Goal: Task Accomplishment & Management: Complete application form

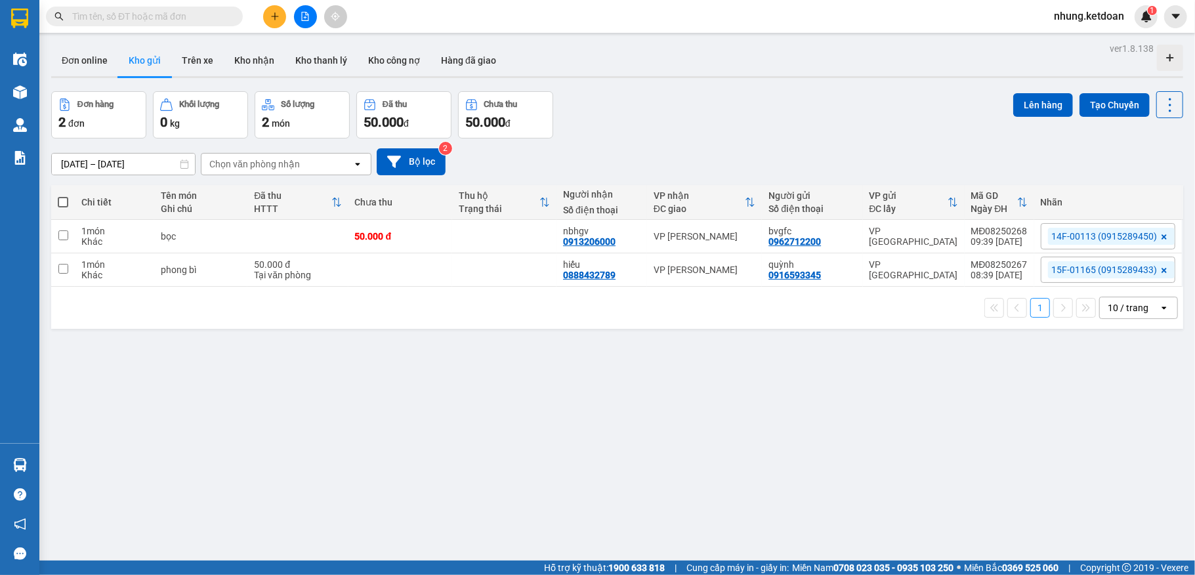
click at [786, 500] on div "ver 1.8.138 Đơn online Kho gửi Trên xe Kho nhận Kho thanh lý Kho công nợ Hàng đ…" at bounding box center [617, 326] width 1143 height 575
click at [274, 18] on icon "plus" at bounding box center [274, 15] width 1 height 7
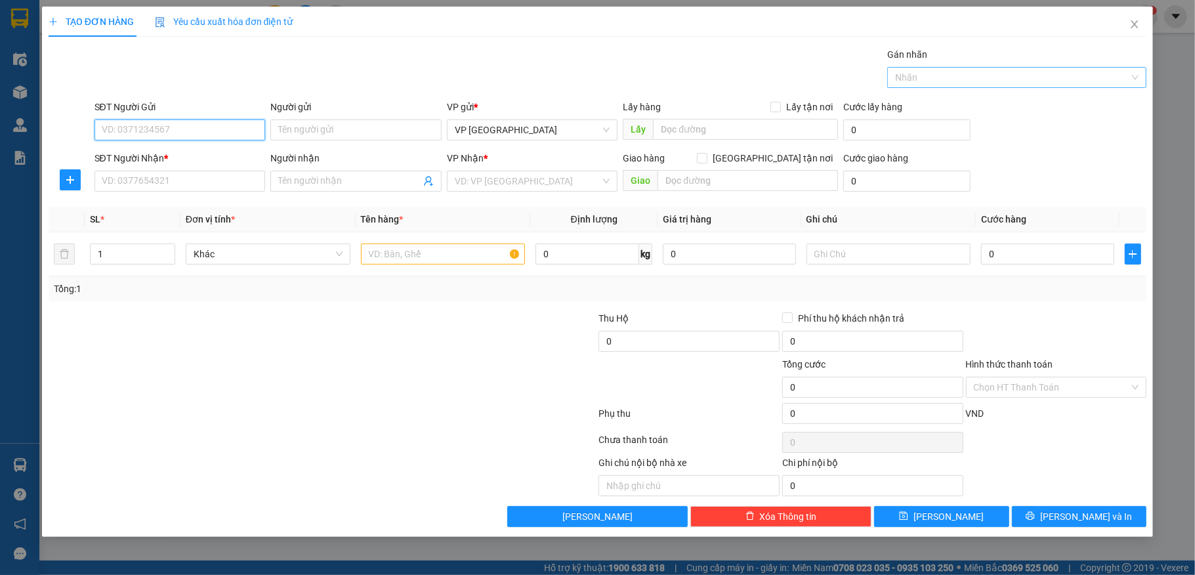
click at [969, 77] on div at bounding box center [1011, 78] width 240 height 16
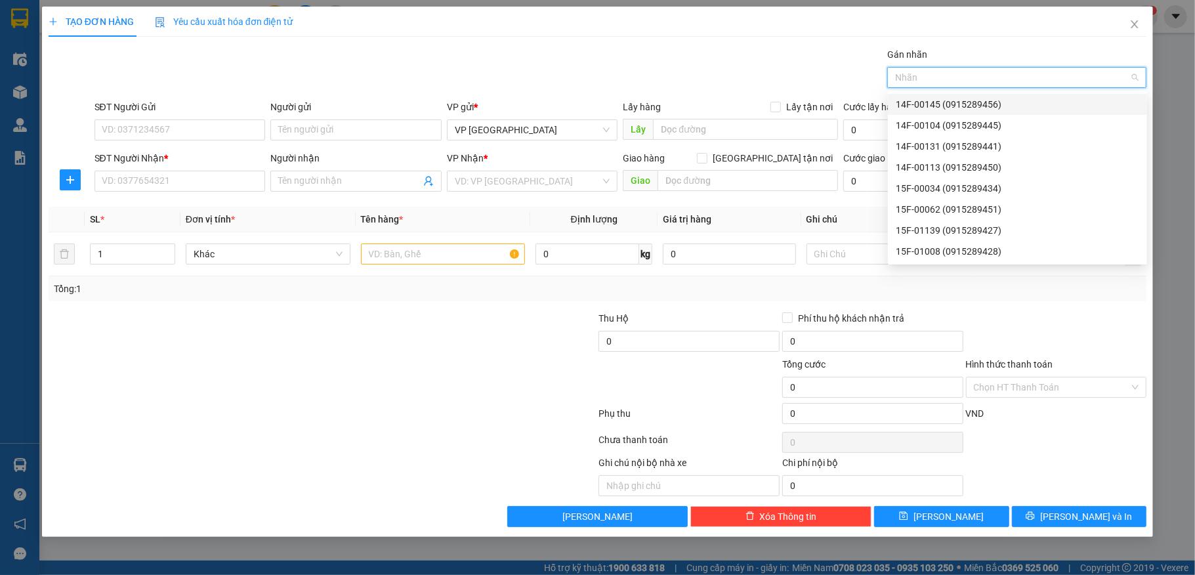
click at [933, 232] on div "15F-01139 (0915289427)" at bounding box center [1017, 230] width 243 height 14
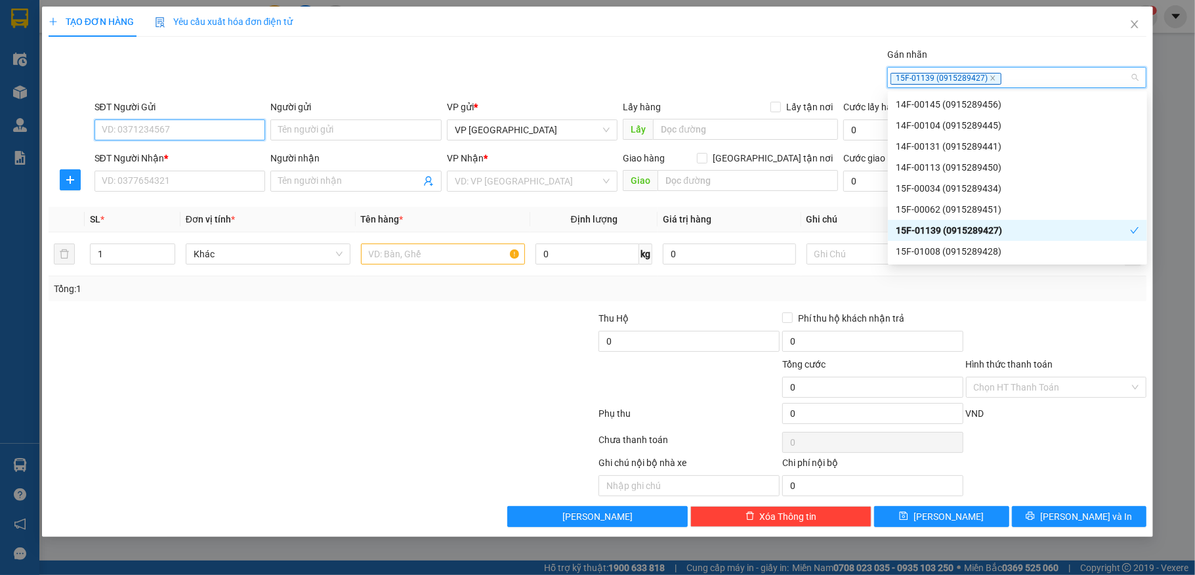
click at [202, 131] on input "SĐT Người Gửi" at bounding box center [180, 129] width 171 height 21
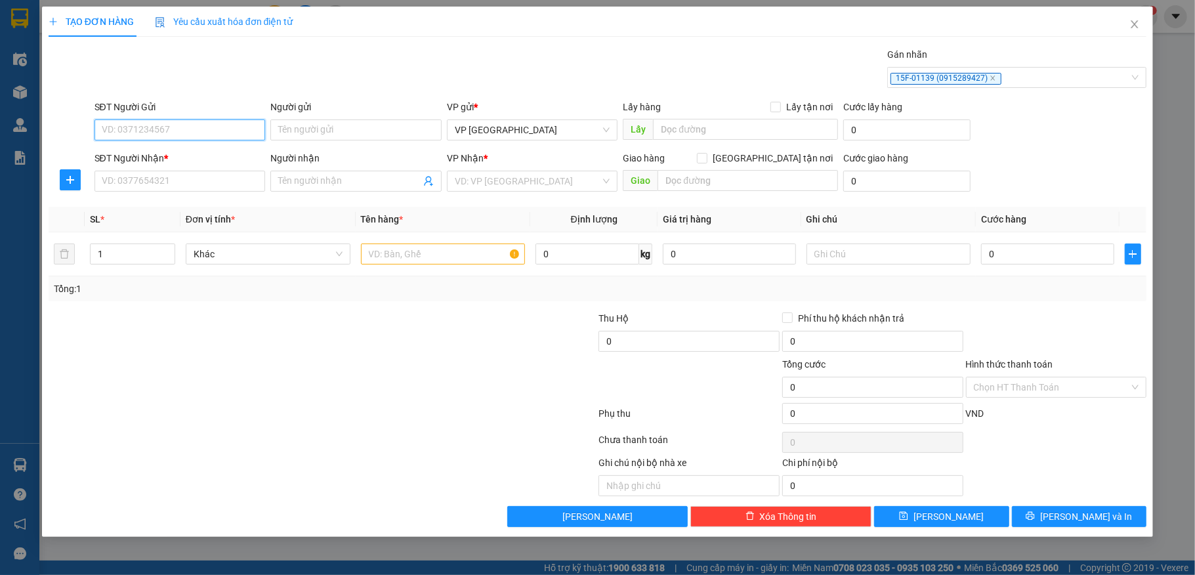
click at [203, 139] on input "SĐT Người Gửi" at bounding box center [180, 129] width 171 height 21
click at [171, 131] on input "SĐT Người Gửi" at bounding box center [180, 129] width 171 height 21
type input "0936591909"
click at [301, 134] on input "Người gửi" at bounding box center [355, 129] width 171 height 21
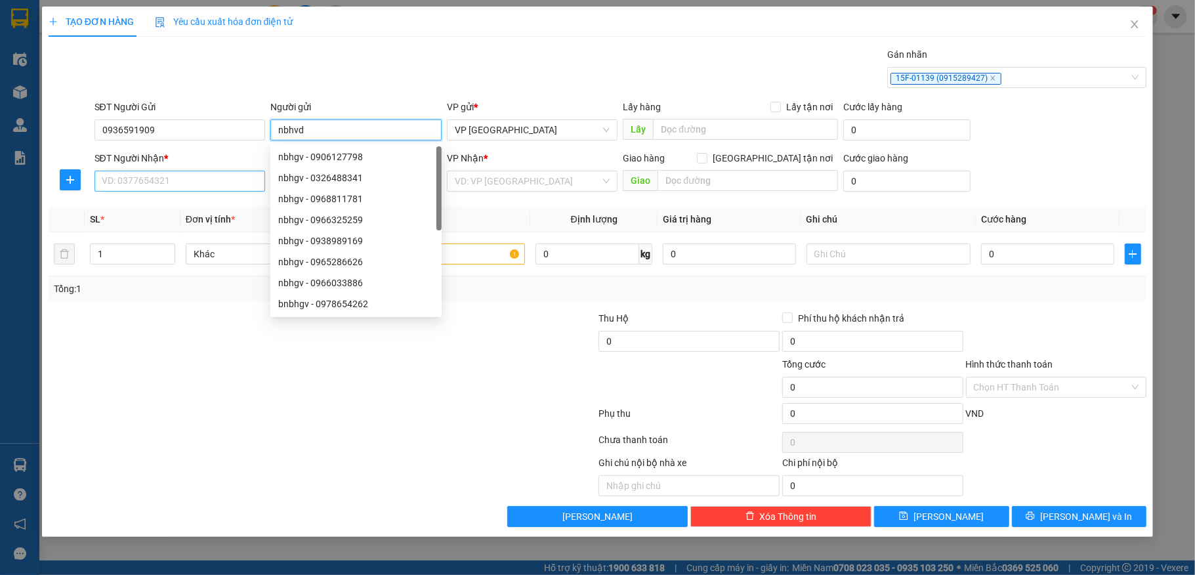
type input "nbhvd"
click at [147, 184] on input "SĐT Người Nhận *" at bounding box center [180, 181] width 171 height 21
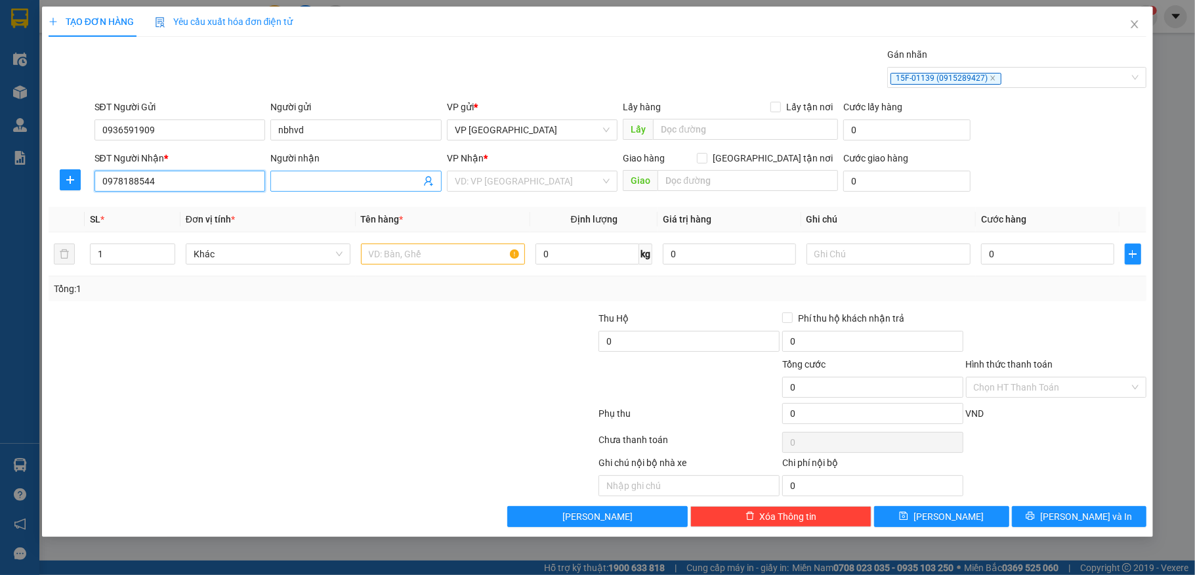
type input "0978188544"
click at [349, 182] on input "Người nhận" at bounding box center [349, 181] width 142 height 14
type input "nbhgf"
click at [494, 182] on input "search" at bounding box center [528, 181] width 146 height 20
click at [508, 224] on div "Vp [GEOGRAPHIC_DATA]" at bounding box center [533, 229] width 156 height 14
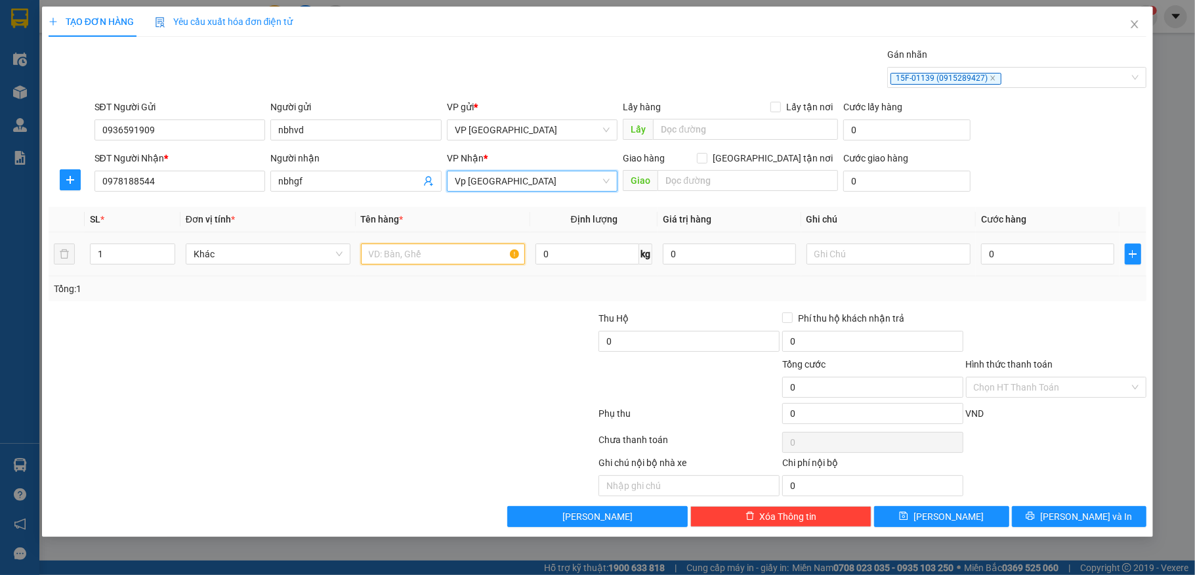
click at [406, 264] on input "text" at bounding box center [443, 253] width 165 height 21
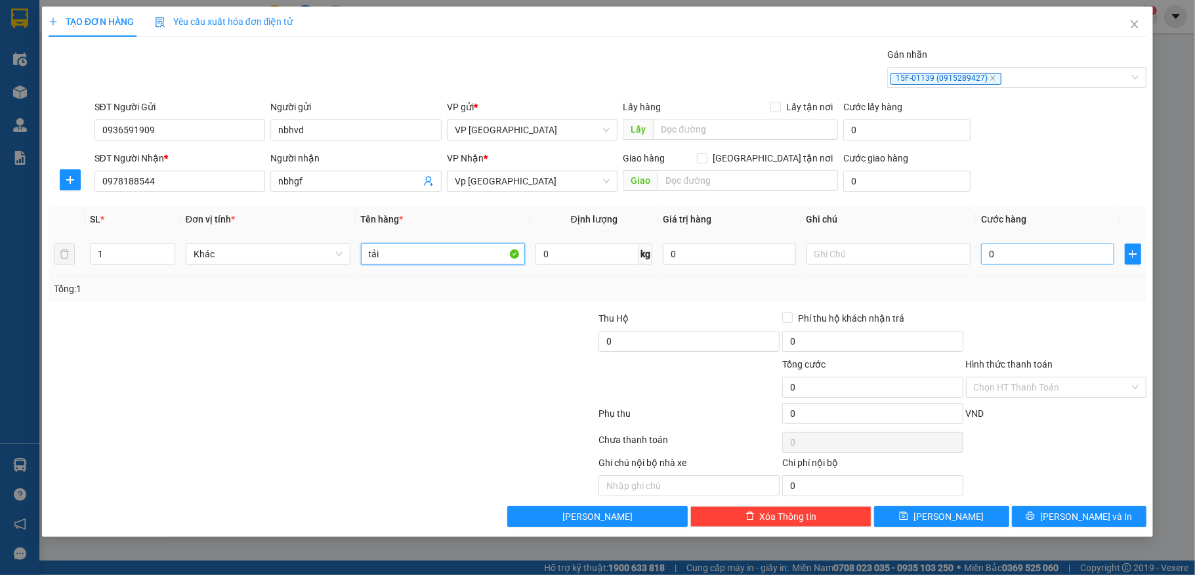
type input "tải"
click at [1049, 253] on input "0" at bounding box center [1047, 253] width 133 height 21
type input "5"
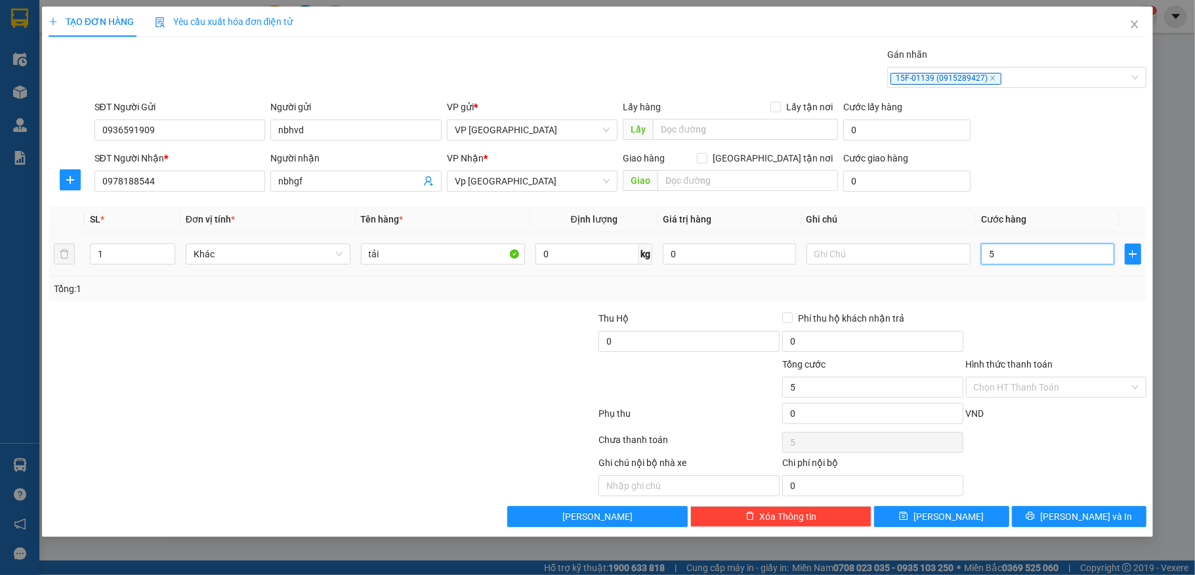
type input "50"
type input "50.000"
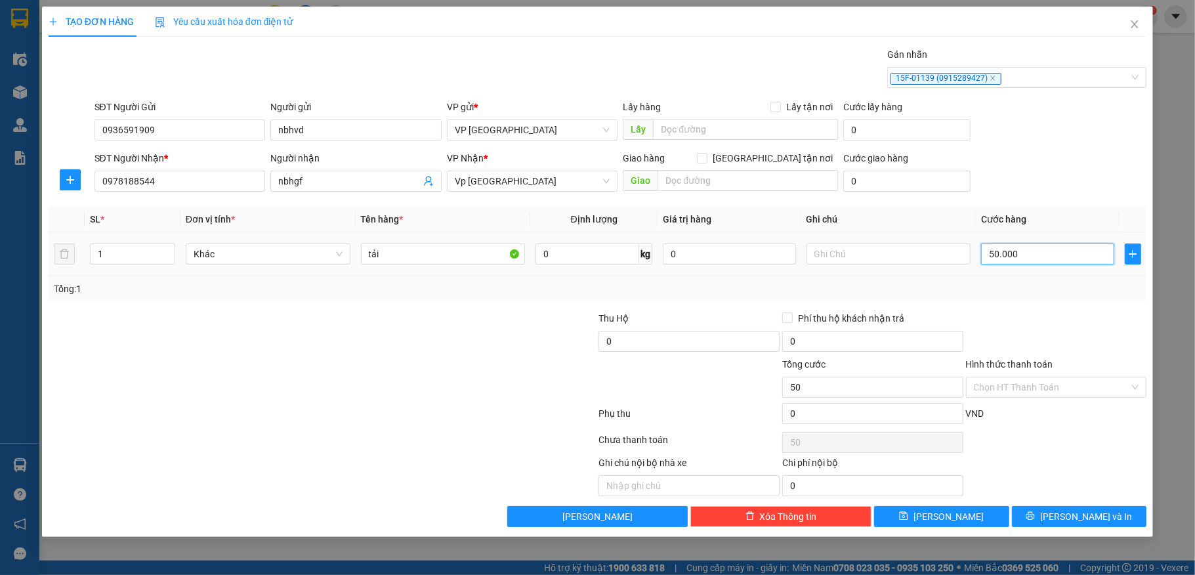
type input "50.000"
click at [1044, 394] on input "Hình thức thanh toán" at bounding box center [1052, 387] width 156 height 20
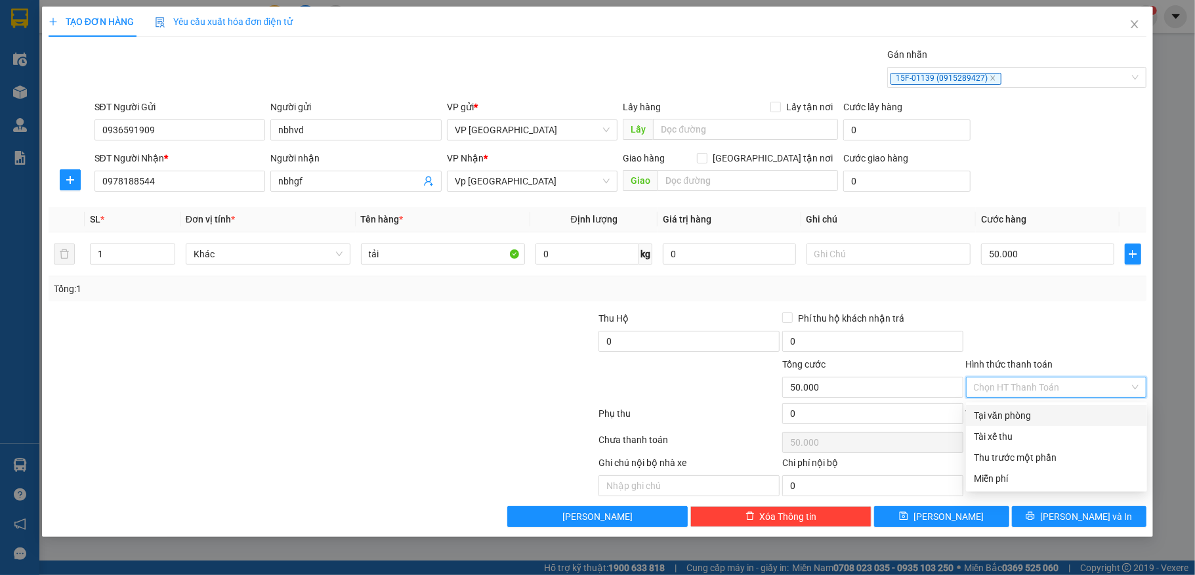
click at [1003, 415] on div "Tại văn phòng" at bounding box center [1056, 415] width 165 height 14
type input "0"
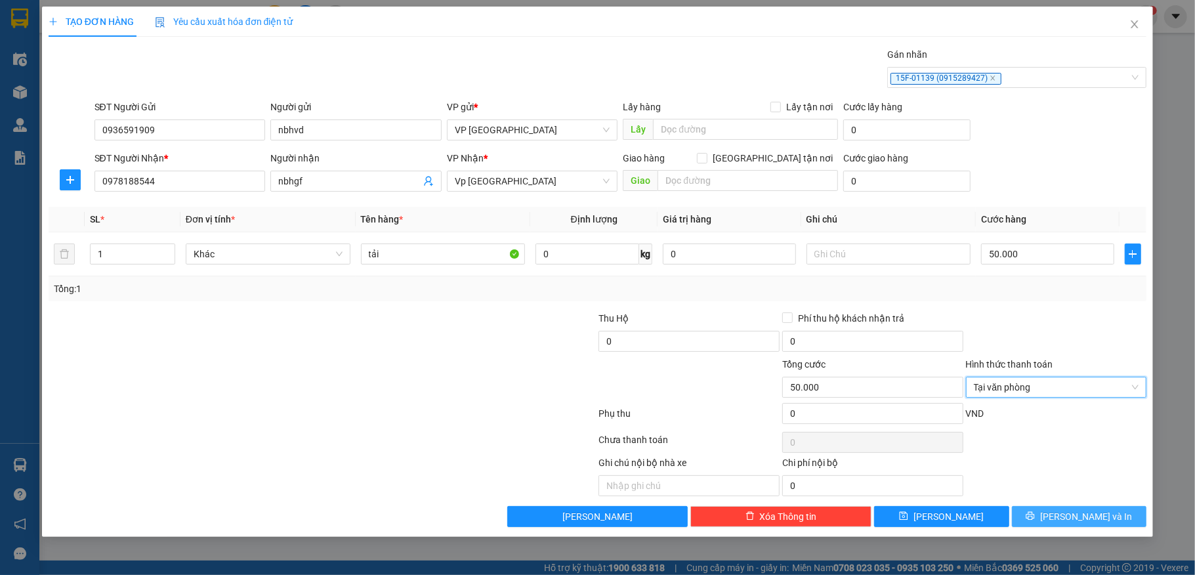
click at [1079, 521] on span "[PERSON_NAME] và In" at bounding box center [1086, 516] width 92 height 14
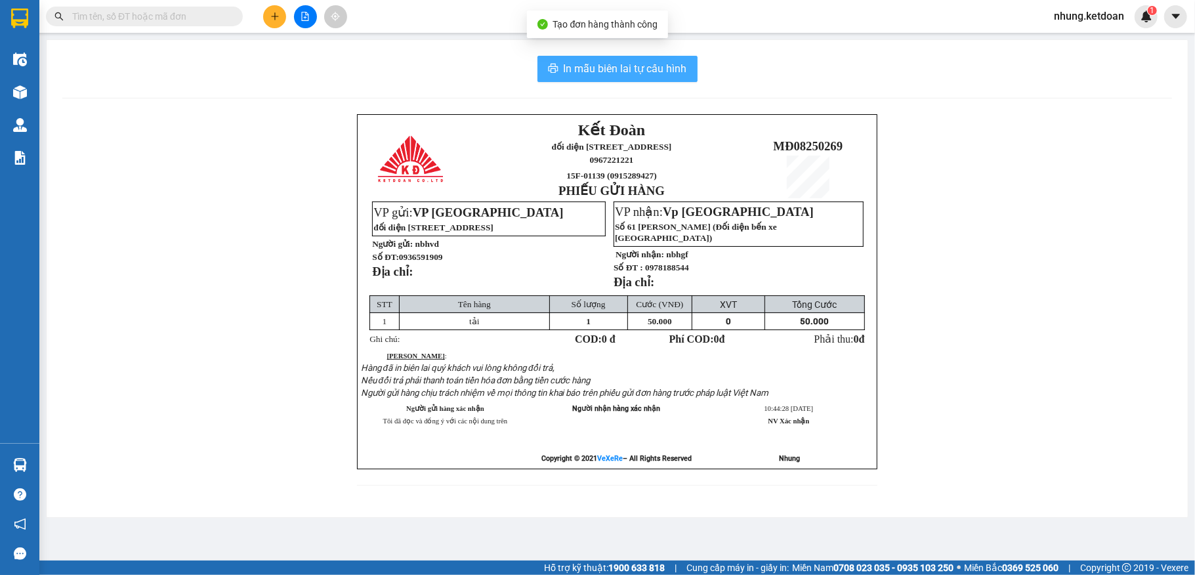
click at [613, 61] on span "In mẫu biên lai tự cấu hình" at bounding box center [625, 68] width 123 height 16
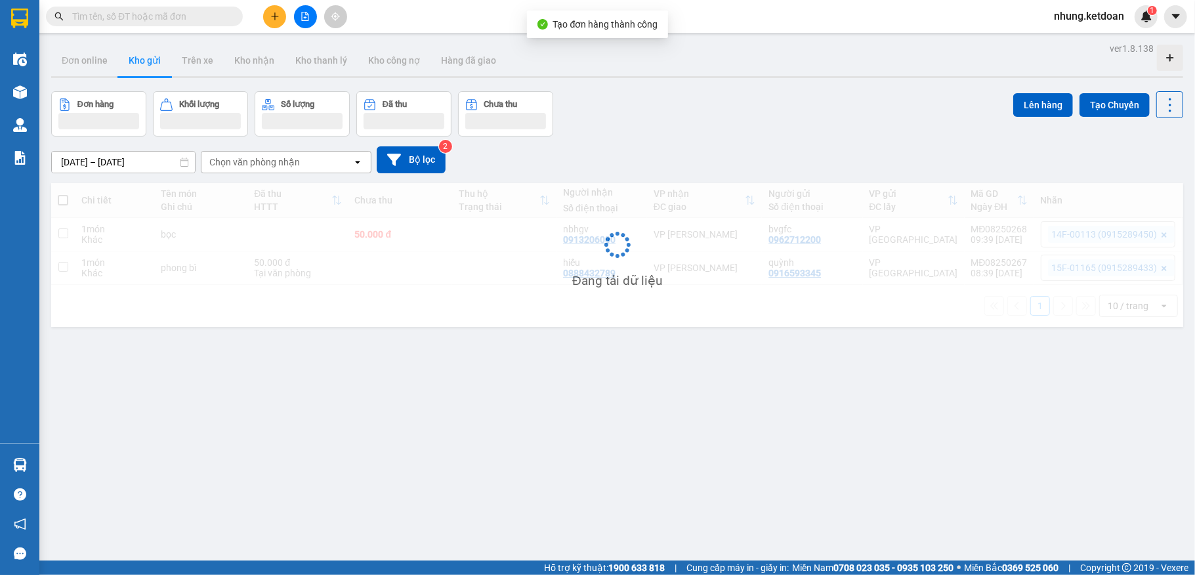
click at [738, 137] on div "[DATE] – [DATE] Press the down arrow key to interact with the calendar and sele…" at bounding box center [617, 160] width 1132 height 47
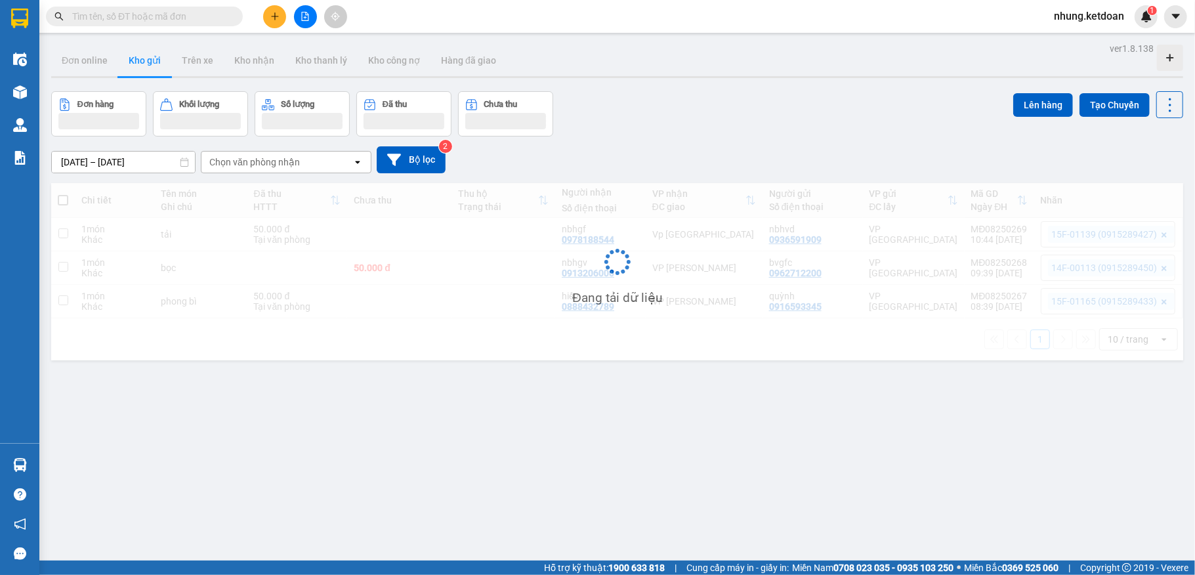
click at [276, 14] on icon "plus" at bounding box center [274, 16] width 9 height 9
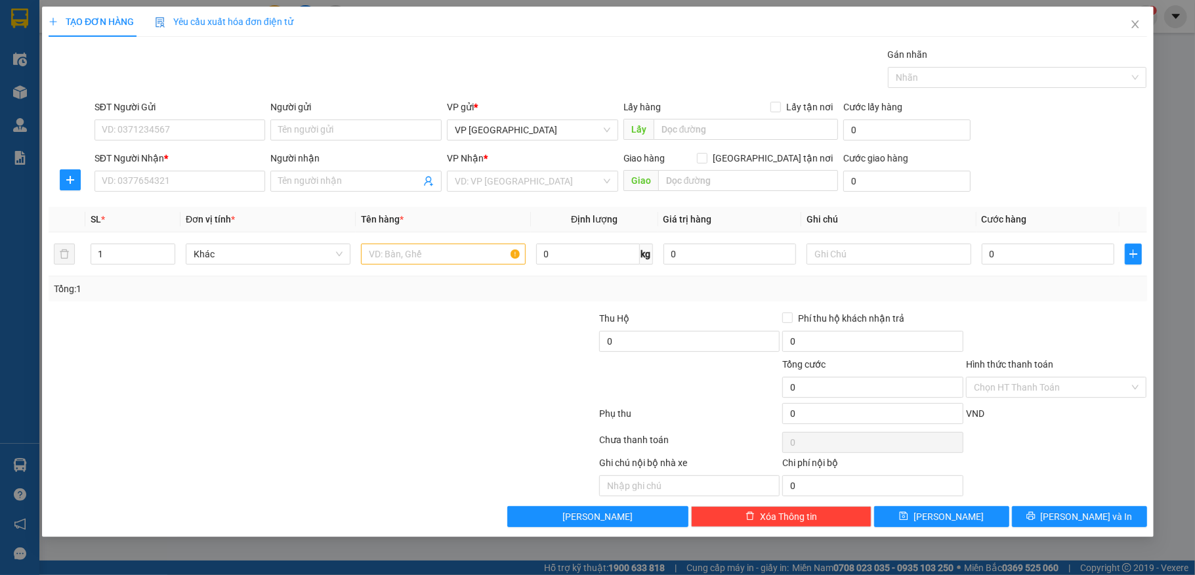
click at [1001, 83] on div at bounding box center [1011, 78] width 240 height 16
click at [906, 239] on td at bounding box center [888, 254] width 175 height 44
click at [969, 74] on div at bounding box center [1011, 78] width 240 height 16
click at [961, 79] on div at bounding box center [1011, 78] width 240 height 16
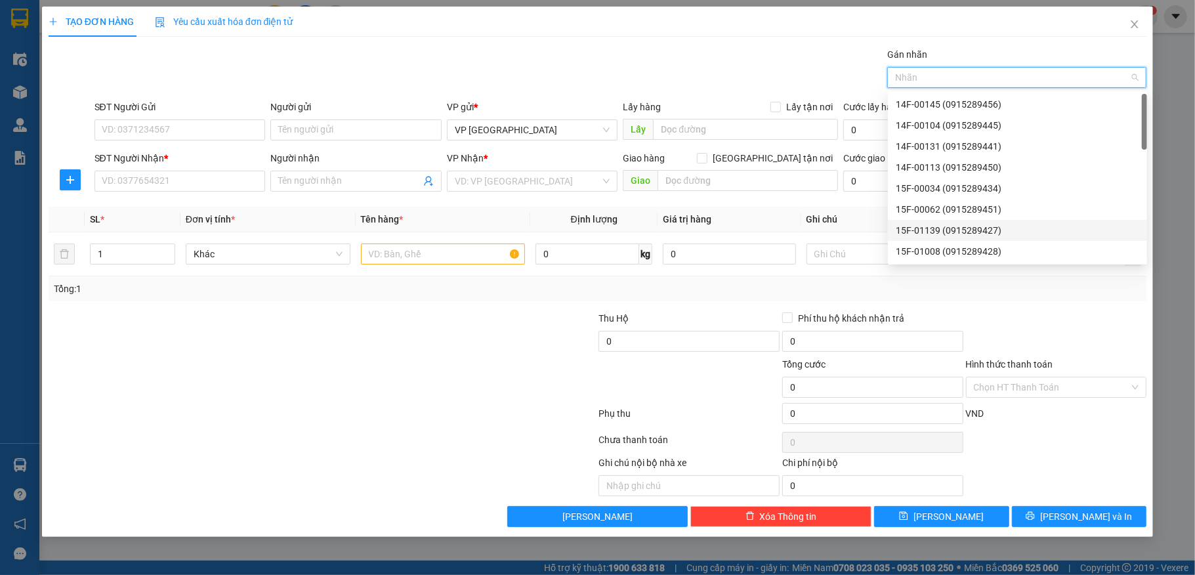
drag, startPoint x: 959, startPoint y: 229, endPoint x: 965, endPoint y: 184, distance: 45.0
click at [958, 229] on div "15F-01139 (0915289427)" at bounding box center [1017, 230] width 243 height 14
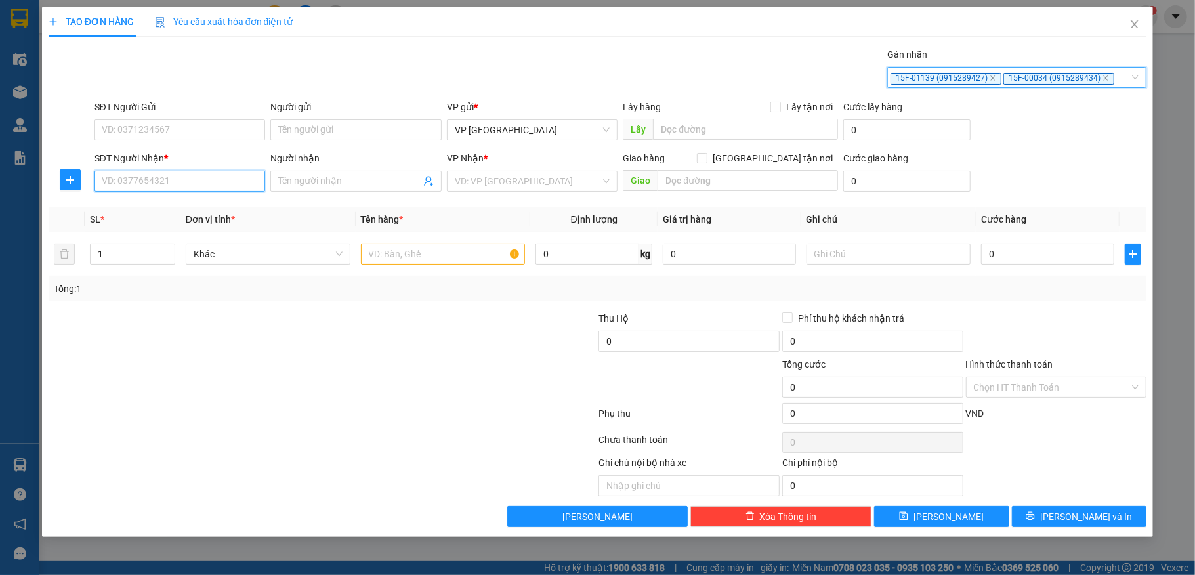
click at [146, 188] on input "SĐT Người Nhận *" at bounding box center [180, 181] width 171 height 21
type input "0362484390"
click at [328, 182] on input "Người nhận" at bounding box center [349, 181] width 142 height 14
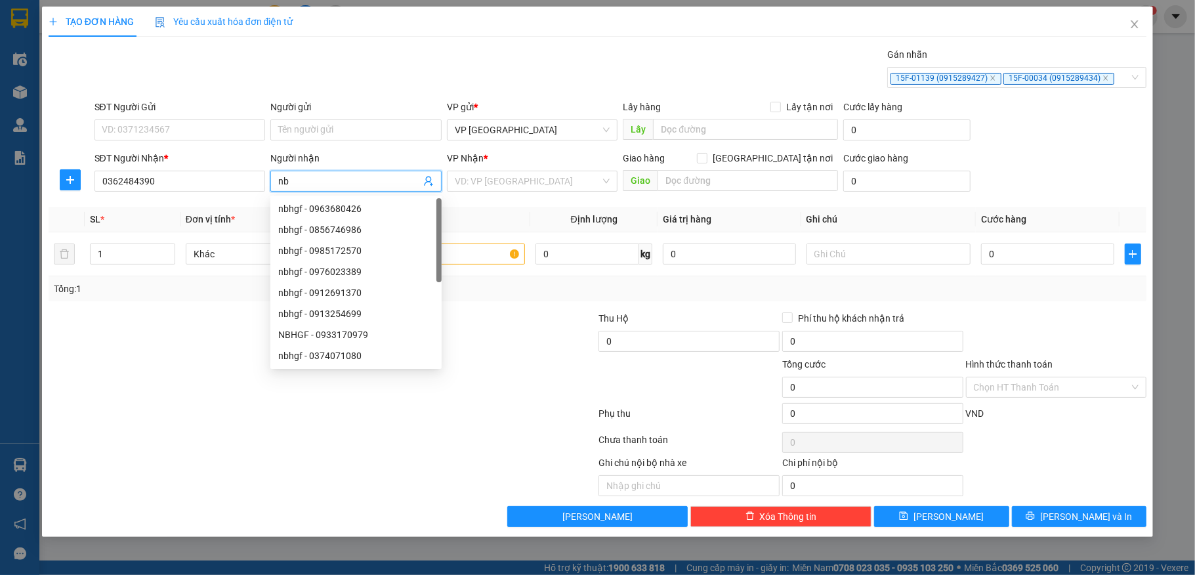
type input "n"
type input "chị [PERSON_NAME]"
click at [491, 190] on input "search" at bounding box center [528, 181] width 146 height 20
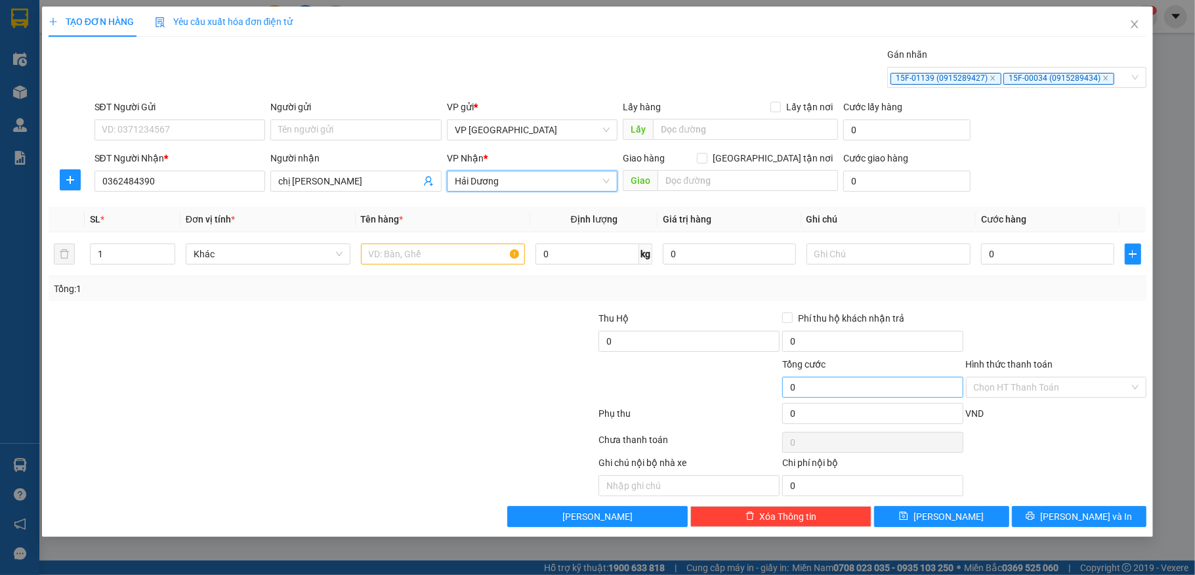
scroll to position [121, 0]
click at [693, 184] on input "text" at bounding box center [748, 180] width 180 height 21
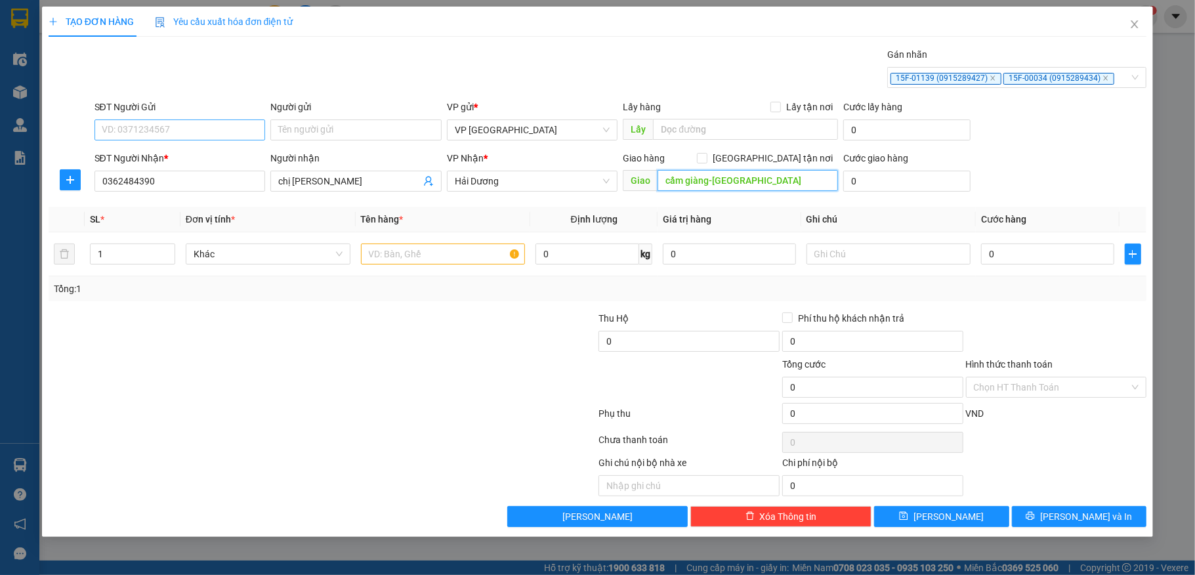
type input "cẩm giàng-[GEOGRAPHIC_DATA]"
click at [135, 129] on input "SĐT Người Gửi" at bounding box center [180, 129] width 171 height 21
type input "0362484390"
click at [347, 129] on input "Người gửi" at bounding box center [355, 129] width 171 height 21
type input "nbhgf"
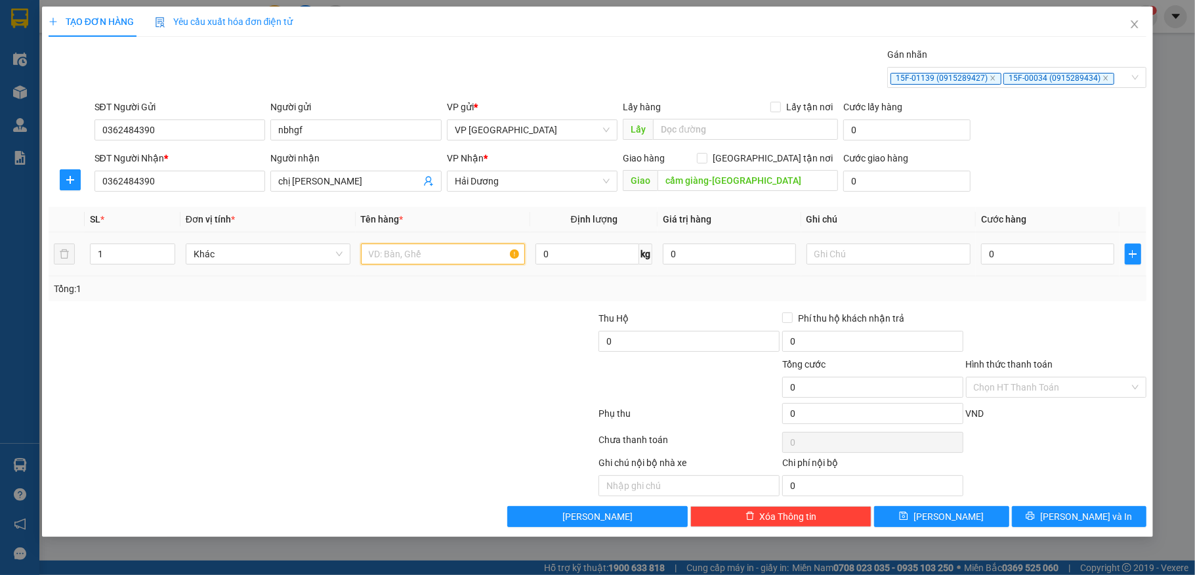
click at [403, 260] on input "text" at bounding box center [443, 253] width 165 height 21
type input "xốp"
click at [1014, 252] on input "0" at bounding box center [1047, 253] width 133 height 21
type input "4"
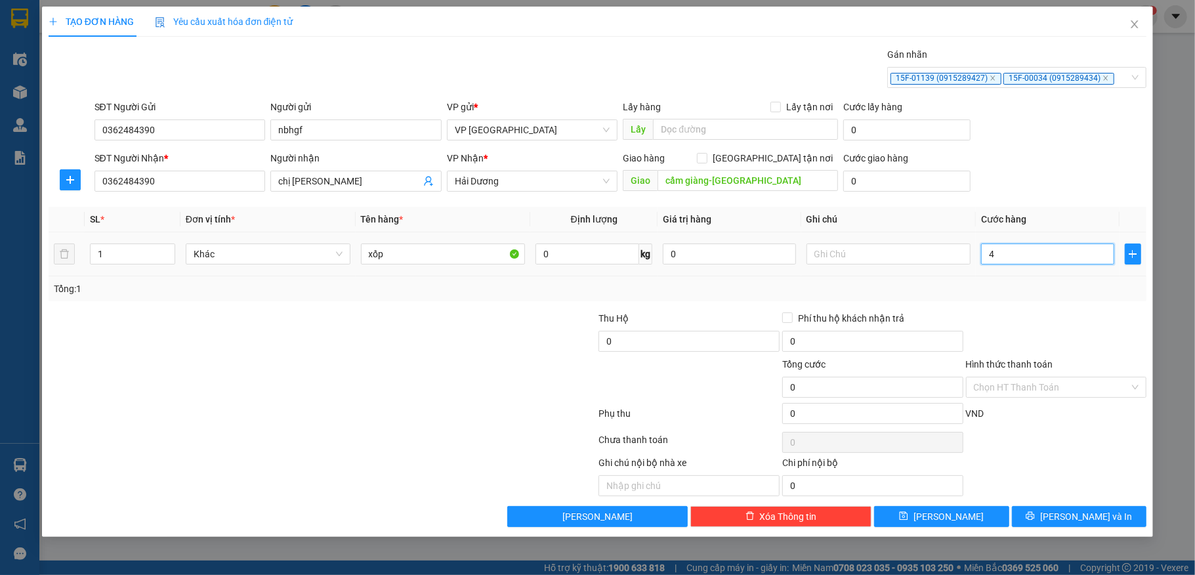
type input "4"
type input "40"
type input "40.000"
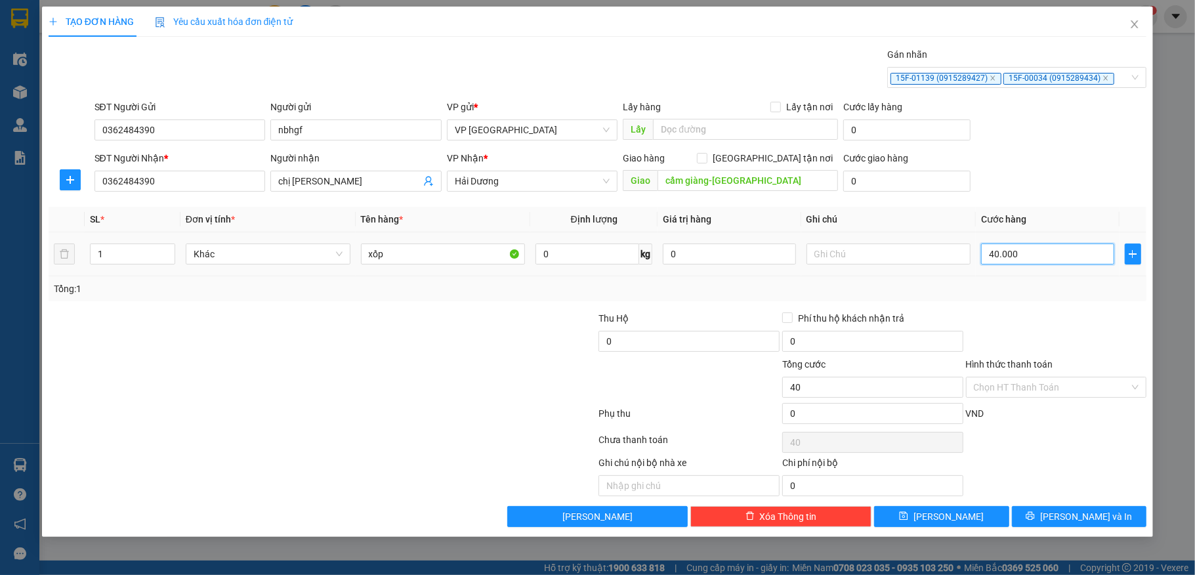
type input "40.000"
click at [809, 413] on input "0" at bounding box center [872, 413] width 181 height 21
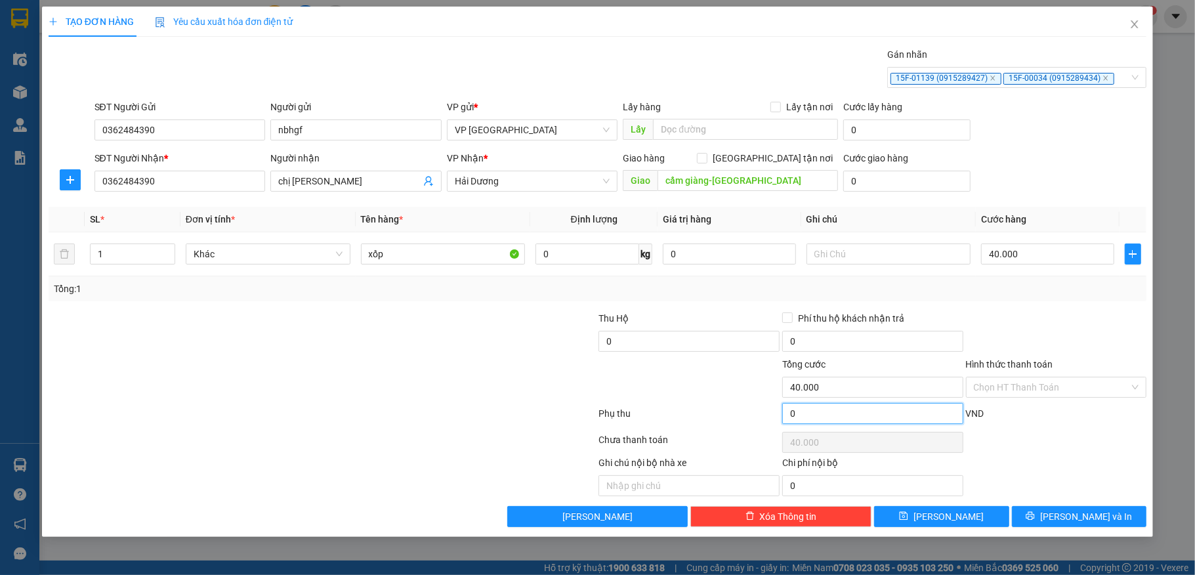
type input "2"
type input "40.002"
type input "20.000"
type input "60.000"
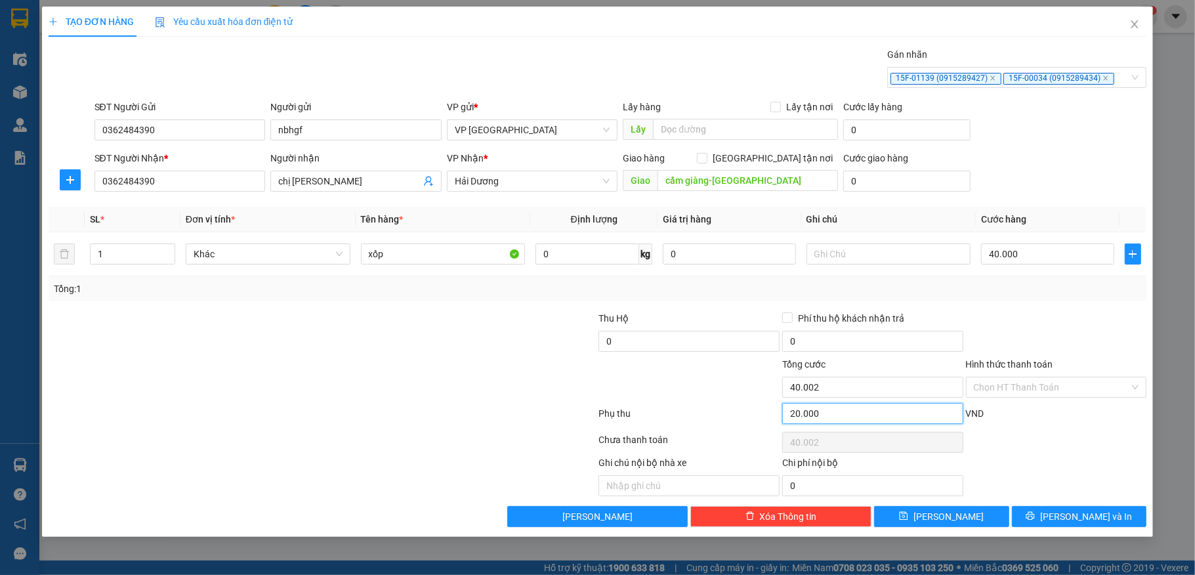
type input "60.000"
click at [1042, 518] on button "[PERSON_NAME] và In" at bounding box center [1079, 516] width 135 height 21
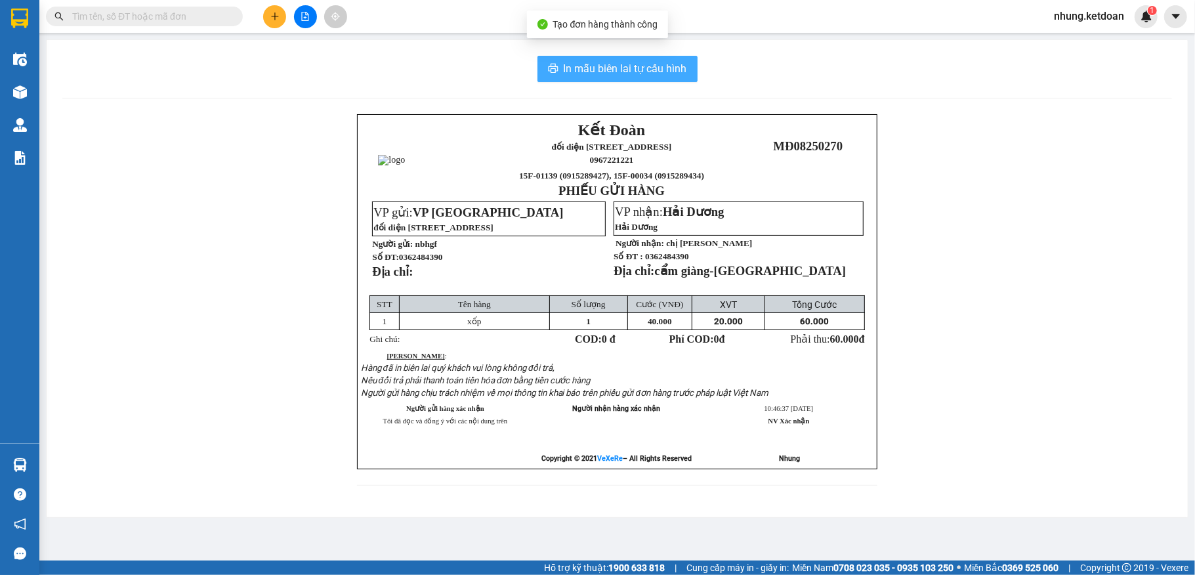
click at [631, 79] on button "In mẫu biên lai tự cấu hình" at bounding box center [618, 69] width 160 height 26
click at [634, 75] on span "In mẫu biên lai tự cấu hình" at bounding box center [625, 68] width 123 height 16
click at [625, 60] on span "In mẫu biên lai tự cấu hình" at bounding box center [625, 68] width 123 height 16
click at [608, 70] on span "In mẫu biên lai tự cấu hình" at bounding box center [625, 68] width 123 height 16
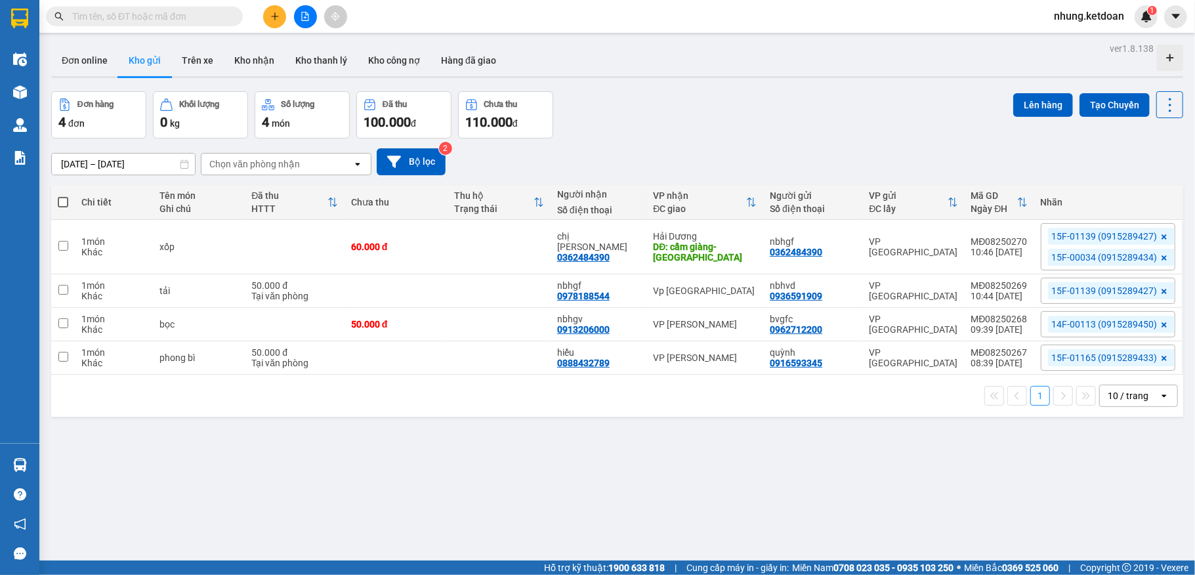
click at [282, 19] on button at bounding box center [274, 16] width 23 height 23
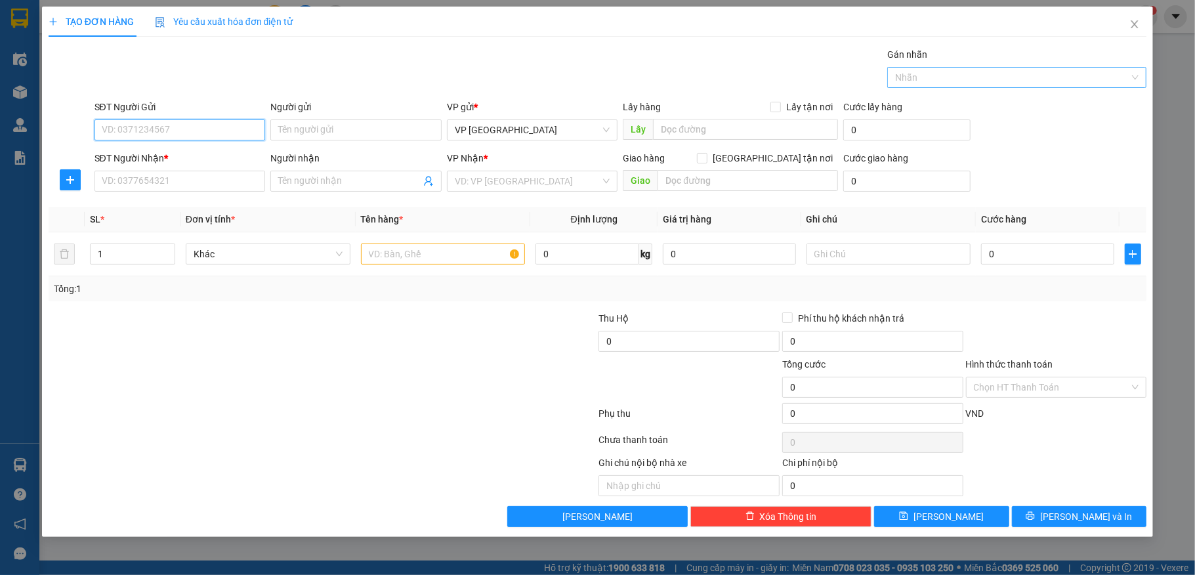
click at [1004, 77] on div at bounding box center [1011, 78] width 240 height 16
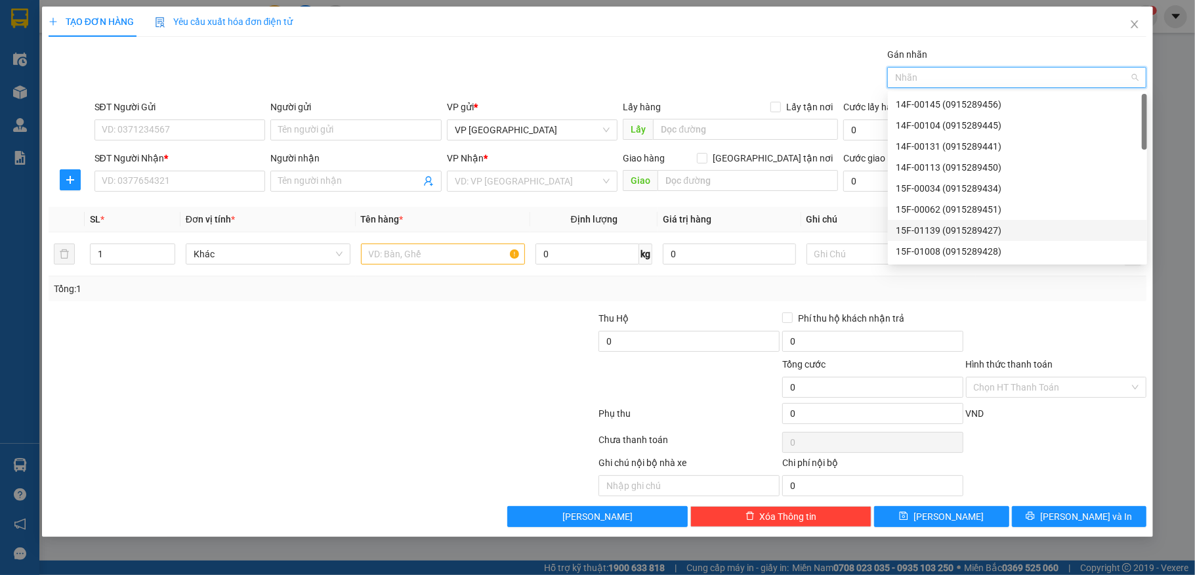
click at [922, 226] on div "15F-01139 (0915289427)" at bounding box center [1017, 230] width 243 height 14
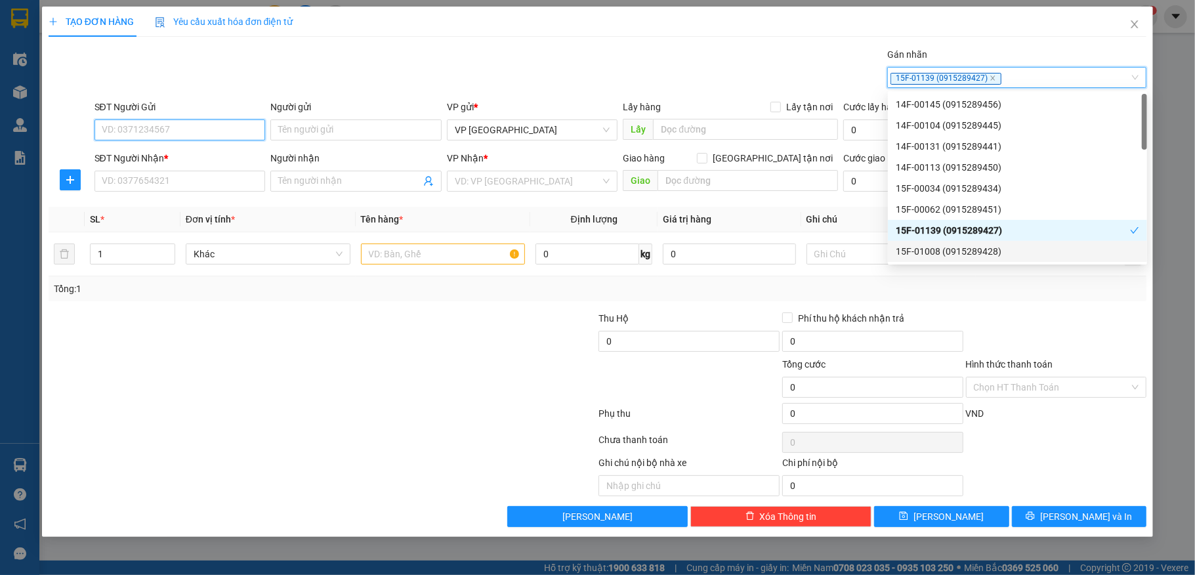
click at [148, 126] on input "SĐT Người Gửi" at bounding box center [180, 129] width 171 height 21
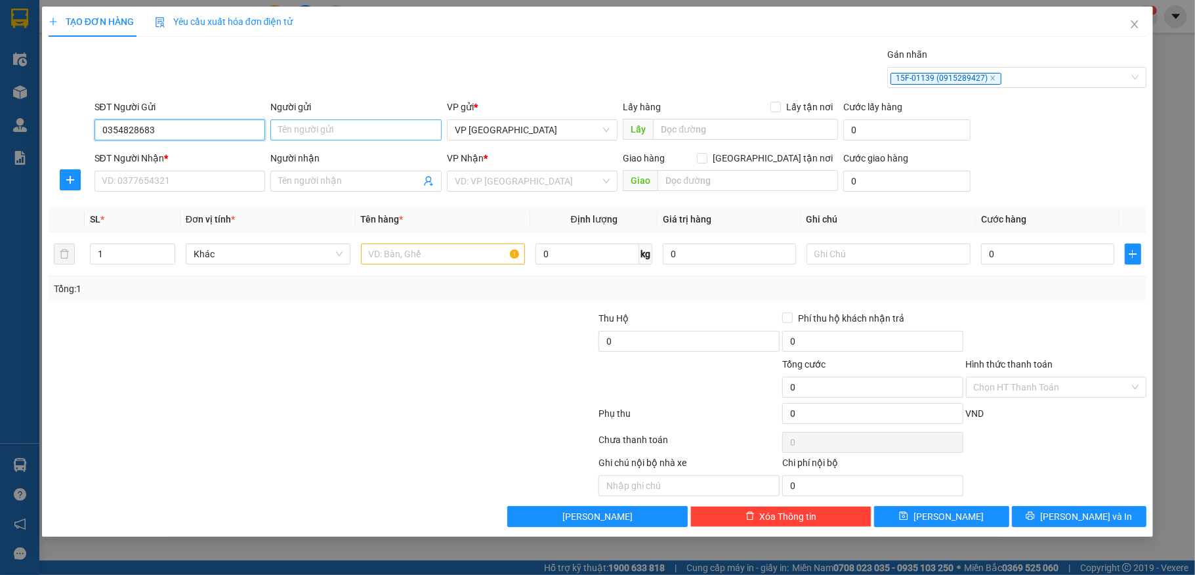
type input "0354828683"
click at [313, 123] on input "Người gửi" at bounding box center [355, 129] width 171 height 21
type input "bvgfd"
click at [137, 182] on input "SĐT Người Nhận *" at bounding box center [180, 181] width 171 height 21
type input "0354828683"
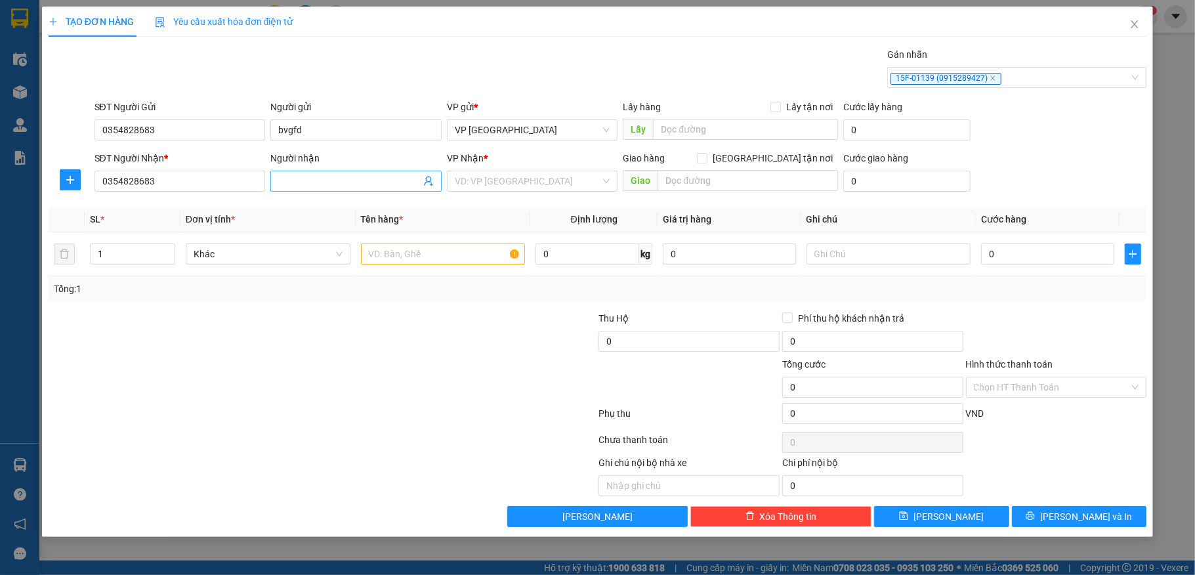
click at [333, 184] on input "Người nhận" at bounding box center [349, 181] width 142 height 14
type input "bvggf"
click at [499, 190] on input "search" at bounding box center [528, 181] width 146 height 20
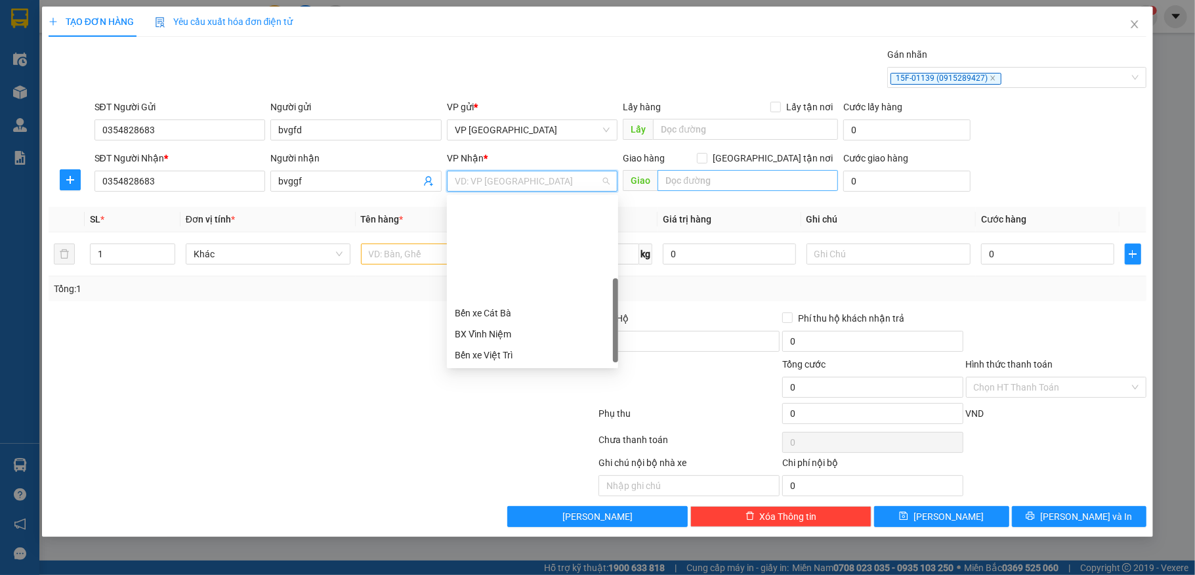
scroll to position [121, 0]
click at [492, 329] on div "Hải Dương" at bounding box center [532, 339] width 171 height 21
click at [692, 182] on input "text" at bounding box center [748, 180] width 180 height 21
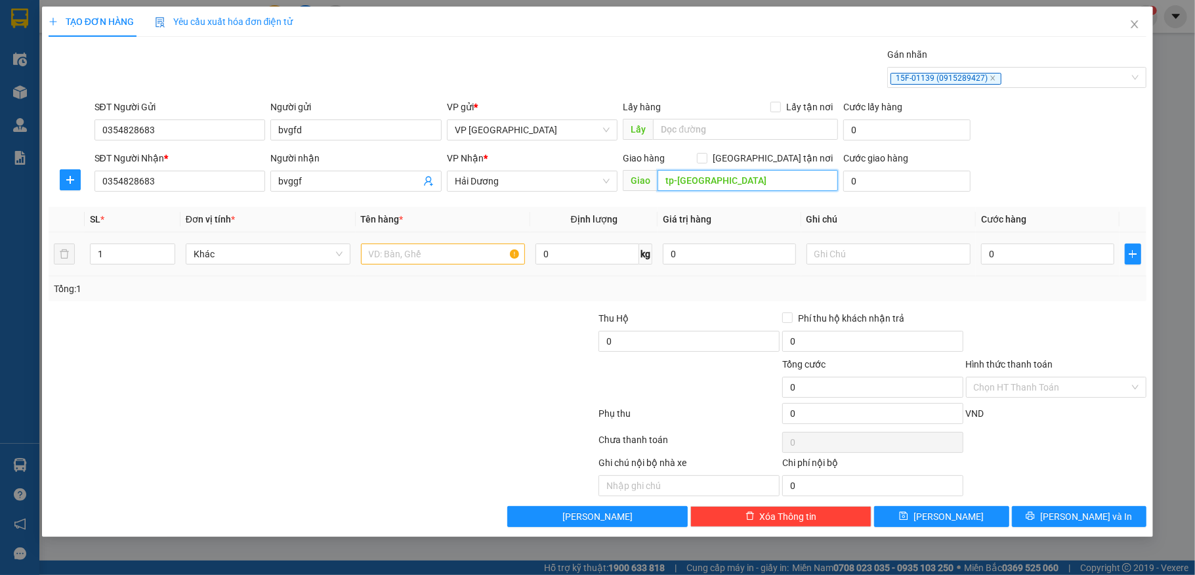
type input "tp-[GEOGRAPHIC_DATA]"
click at [408, 255] on input "text" at bounding box center [443, 253] width 165 height 21
type input "xốp"
click at [1034, 261] on input "0" at bounding box center [1047, 253] width 133 height 21
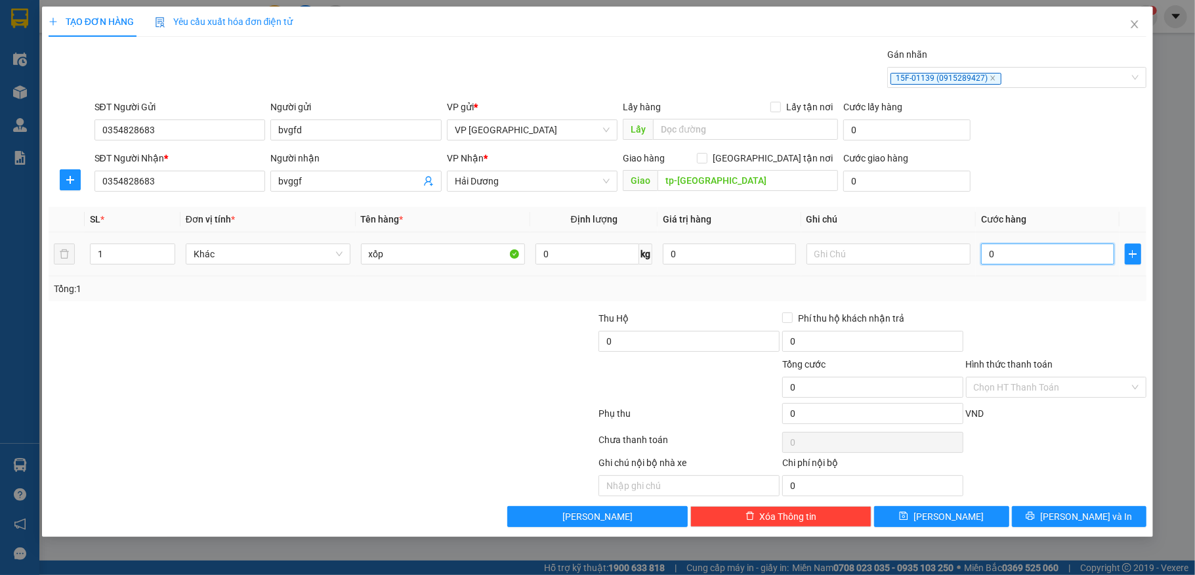
type input "5"
type input "0"
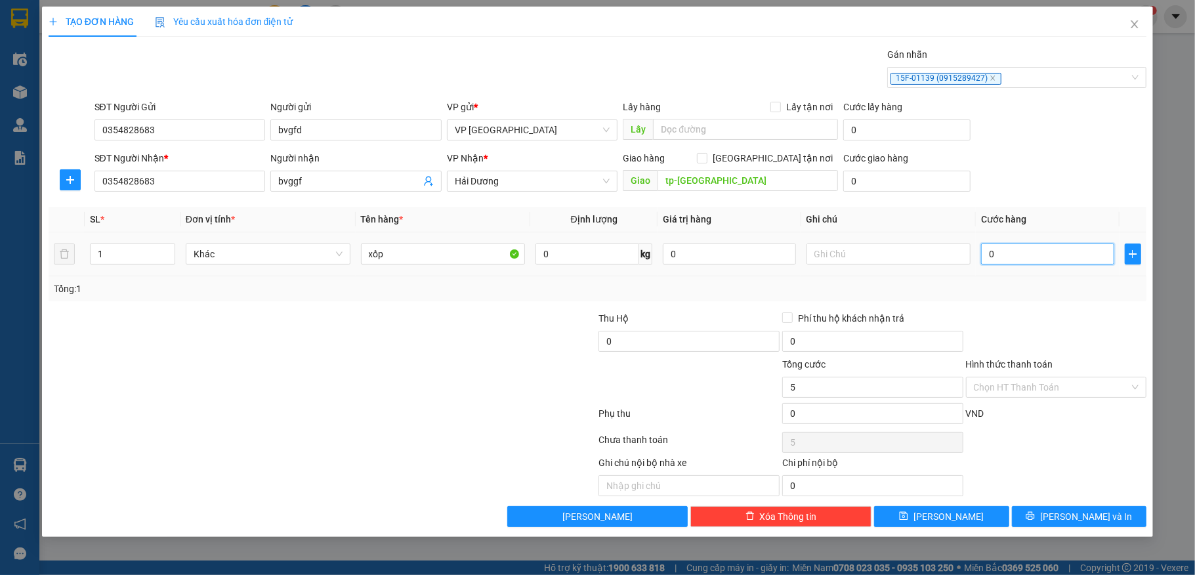
type input "0"
type input "04"
type input "4"
type input "040.000"
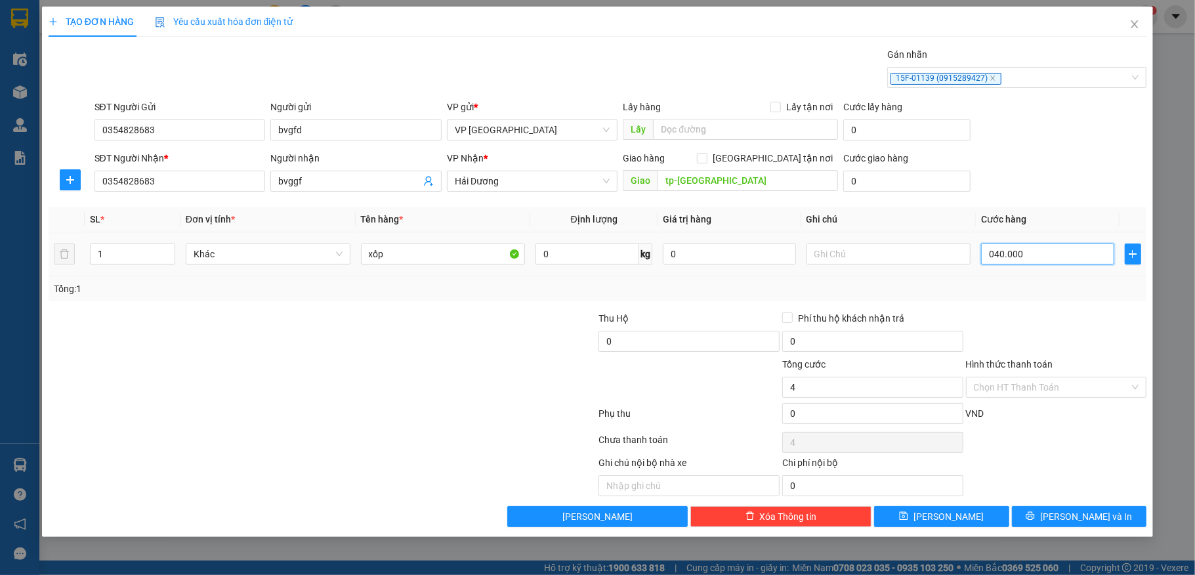
type input "40.000"
click at [841, 417] on input "0" at bounding box center [872, 413] width 181 height 21
type input "40.000"
type input "20.000"
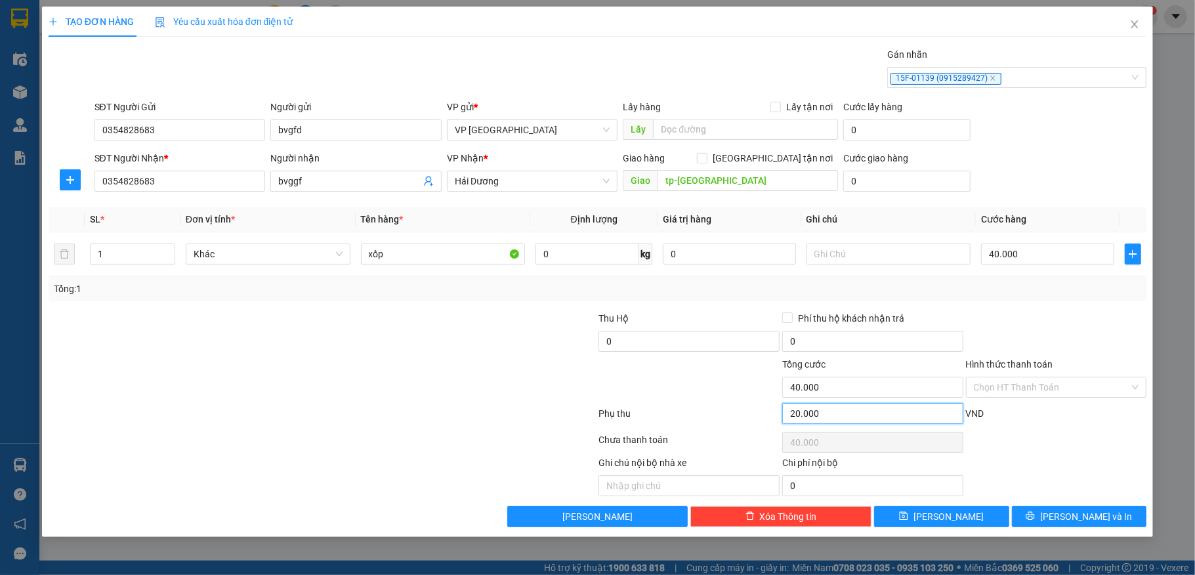
type input "60.000"
click at [1048, 515] on button "[PERSON_NAME] và In" at bounding box center [1079, 516] width 135 height 21
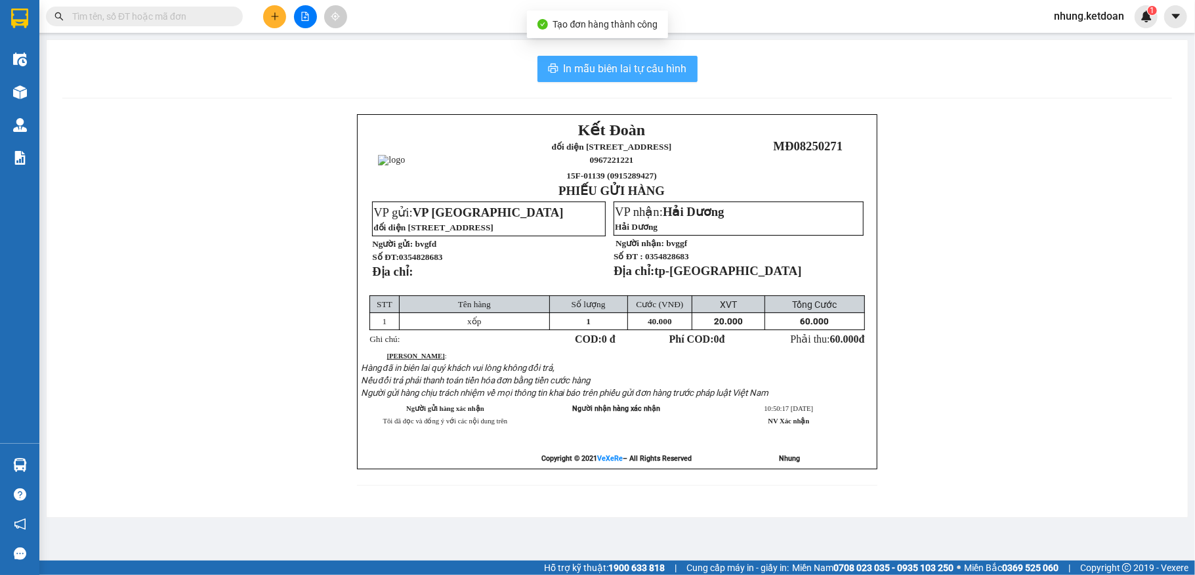
click at [597, 58] on button "In mẫu biên lai tự cấu hình" at bounding box center [618, 69] width 160 height 26
click at [593, 64] on span "In mẫu biên lai tự cấu hình" at bounding box center [625, 68] width 123 height 16
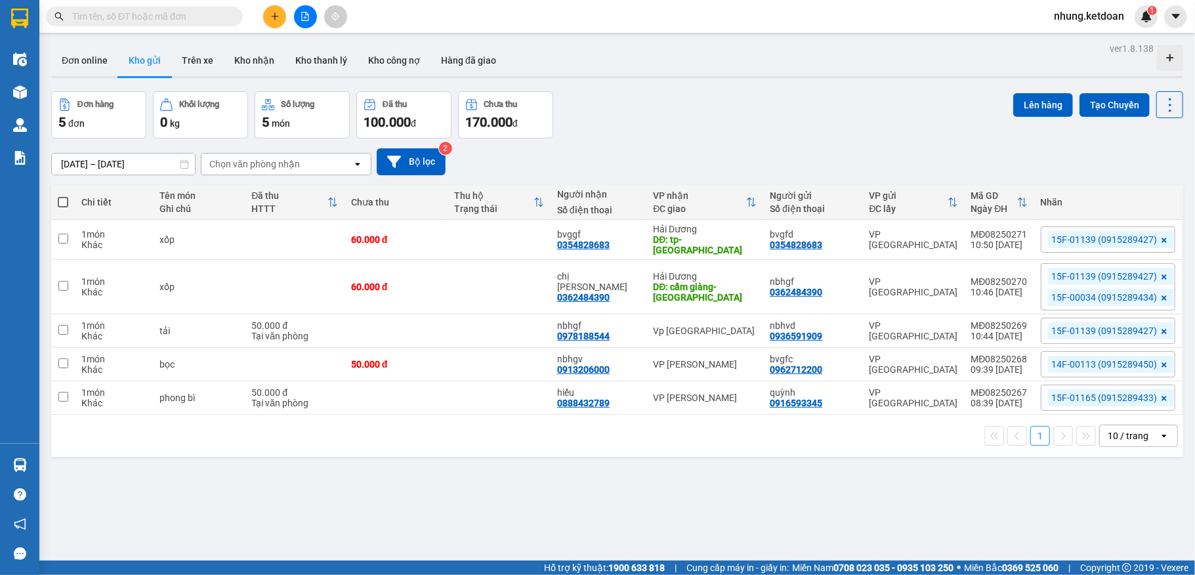
click at [1160, 297] on icon at bounding box center [1164, 298] width 8 height 8
click at [1150, 314] on div "15F-01139 (0915289427)" at bounding box center [1108, 330] width 135 height 33
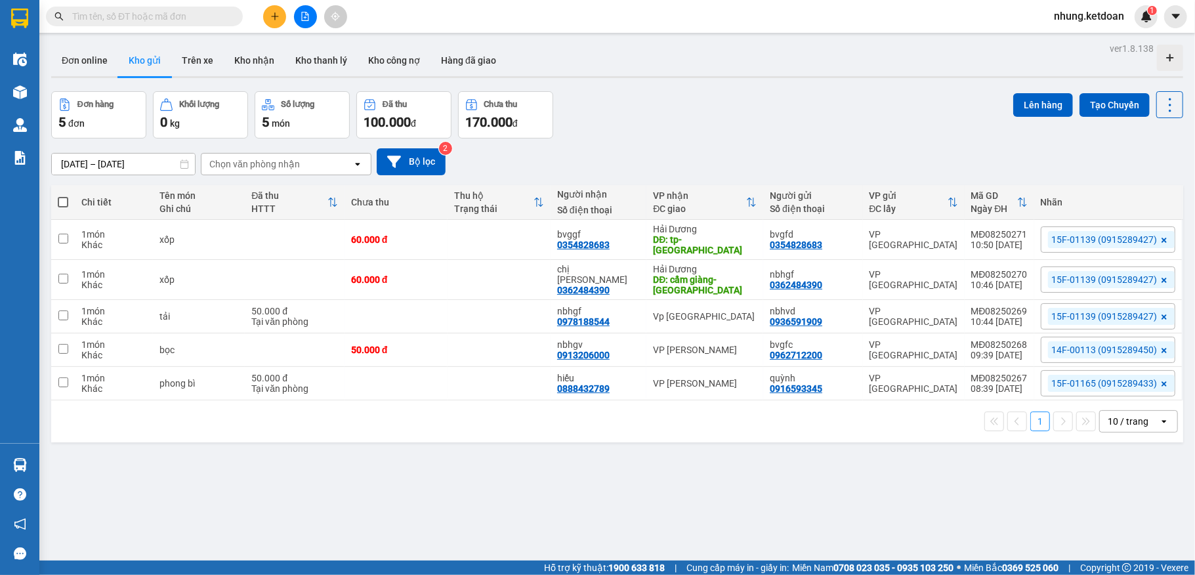
click at [806, 95] on div "Đơn hàng 5 đơn Khối lượng 0 kg Số lượng 5 món Đã thu 100.000 đ Chưa thu 170.000…" at bounding box center [617, 114] width 1132 height 47
click at [266, 14] on button at bounding box center [274, 16] width 23 height 23
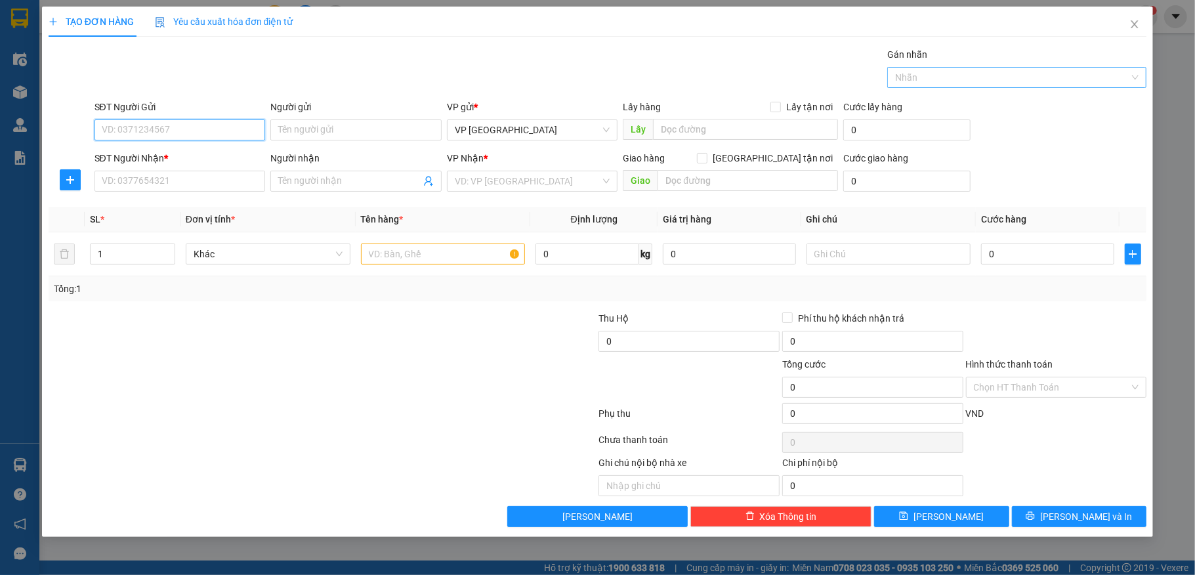
click at [960, 80] on div at bounding box center [1011, 78] width 240 height 16
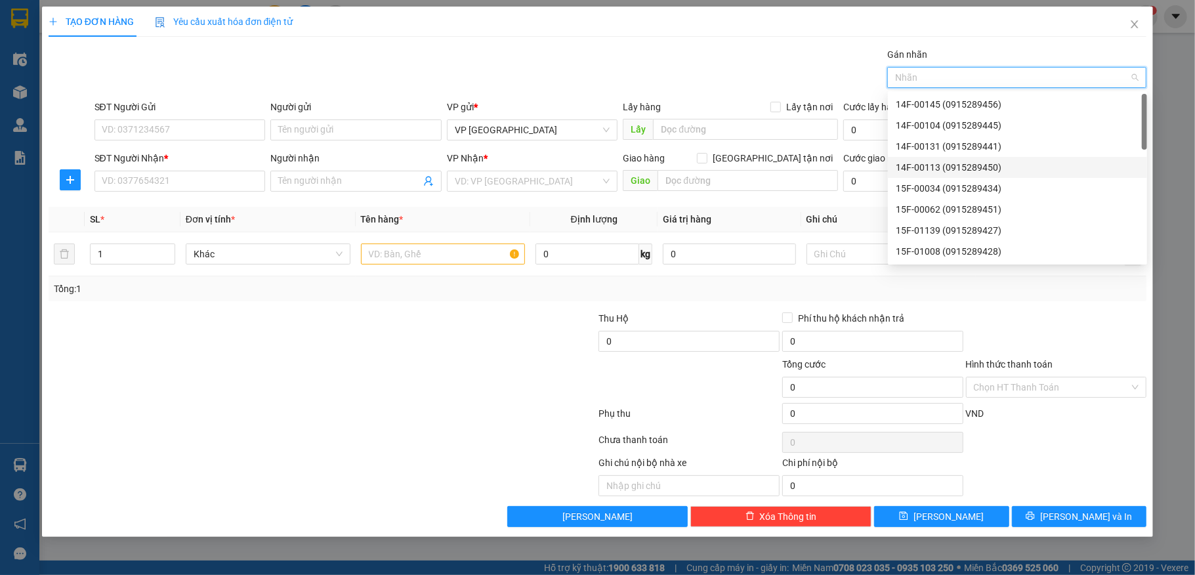
click at [927, 247] on div "15F-01008 (0915289428)" at bounding box center [1017, 251] width 243 height 14
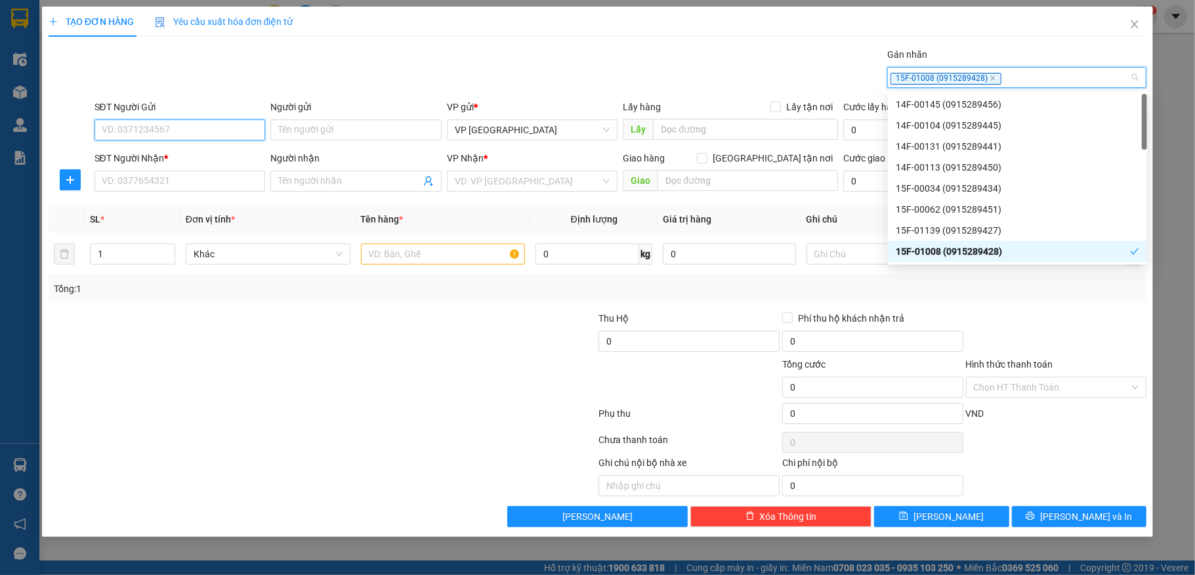
click at [155, 124] on input "SĐT Người Gửi" at bounding box center [180, 129] width 171 height 21
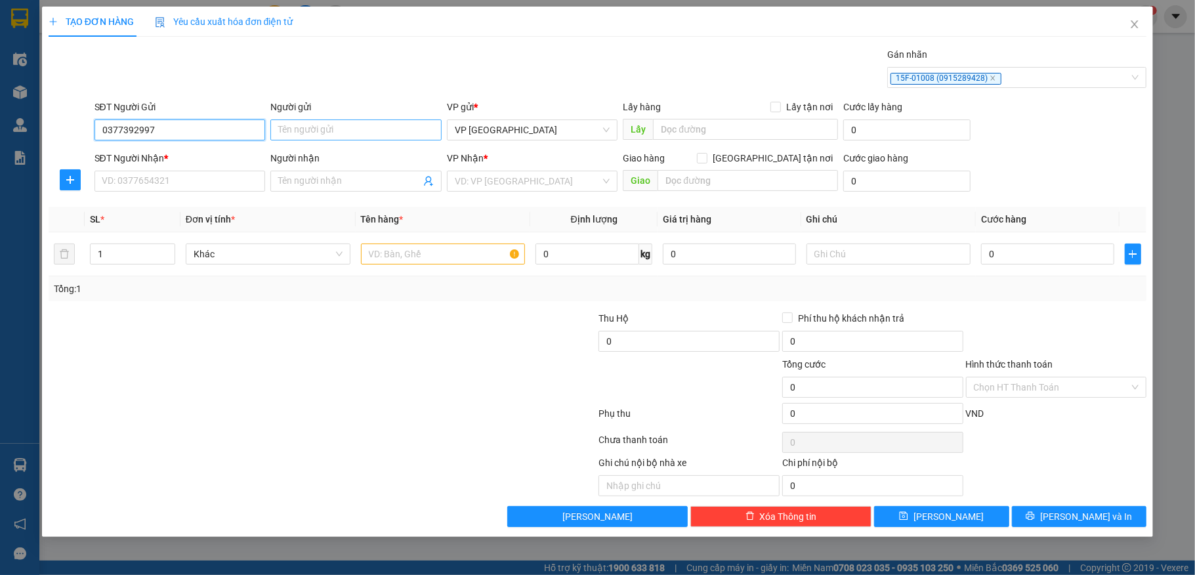
type input "0377392997"
click at [306, 130] on input "Người gửi" at bounding box center [355, 129] width 171 height 21
type input "nbhgf"
click at [205, 168] on div "SĐT Người Nhận *" at bounding box center [180, 161] width 171 height 20
click at [144, 177] on input "SĐT Người Nhận *" at bounding box center [180, 181] width 171 height 21
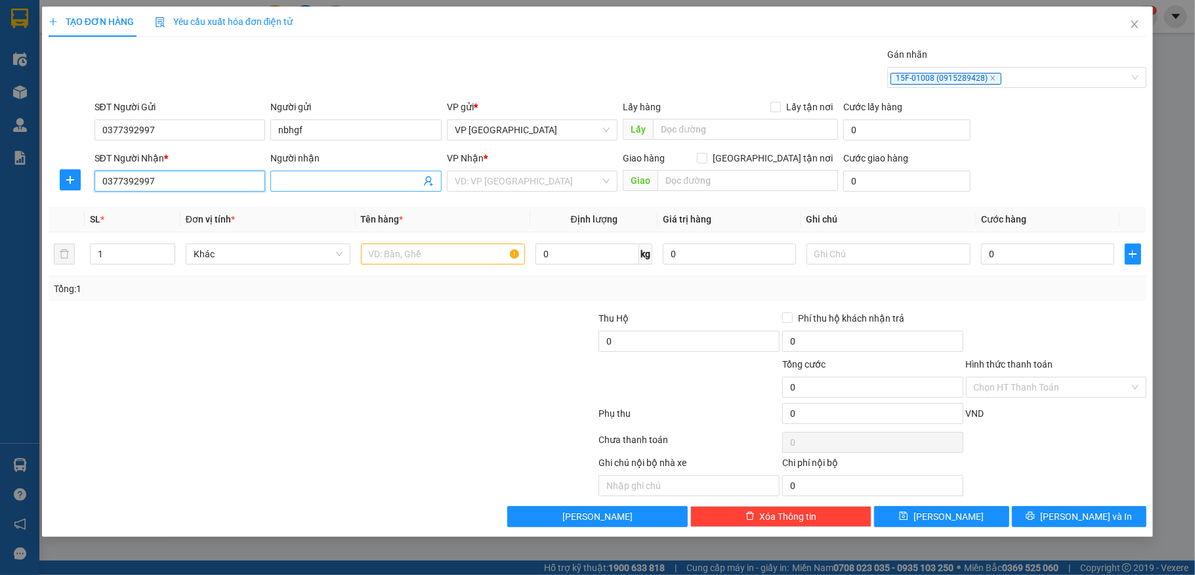
type input "0377392997"
click at [316, 184] on input "Người nhận" at bounding box center [349, 181] width 142 height 14
type input "huyền"
click at [521, 190] on input "search" at bounding box center [528, 181] width 146 height 20
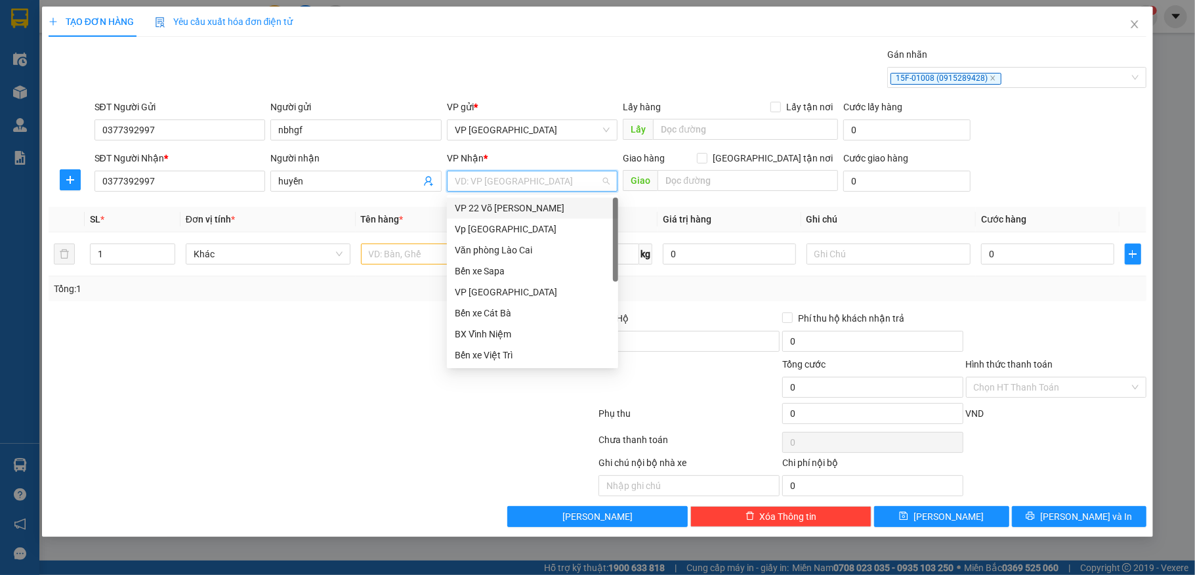
click at [504, 369] on div "VP [PERSON_NAME]" at bounding box center [533, 376] width 156 height 14
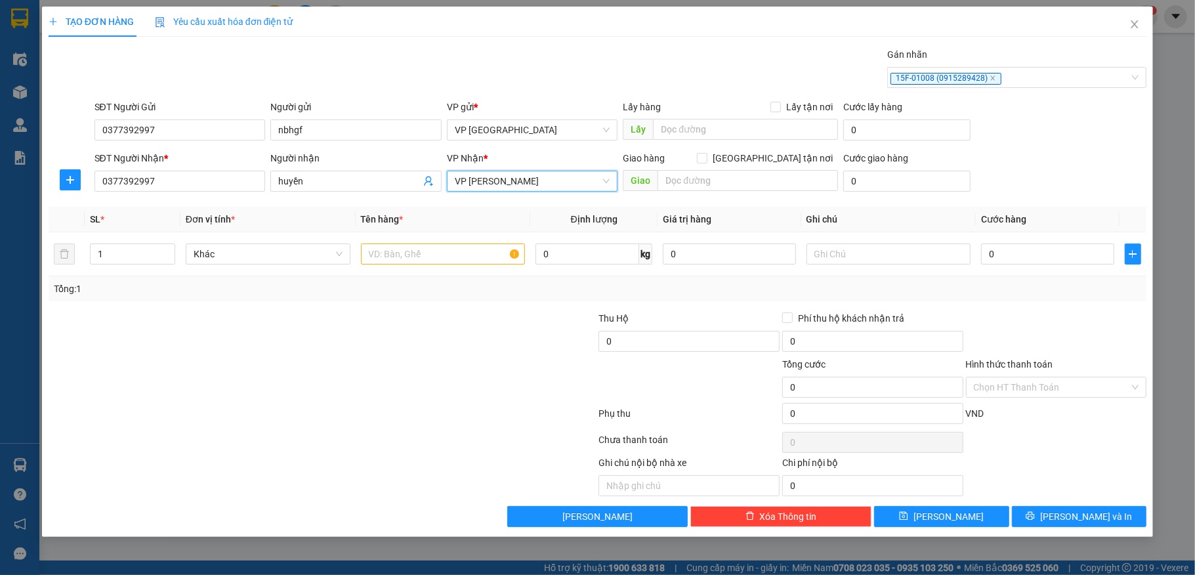
drag, startPoint x: 504, startPoint y: 310, endPoint x: 486, endPoint y: 326, distance: 24.6
click at [505, 310] on div "Transit Pickup Surcharge Ids Transit Deliver Surcharge Ids Transit Deliver Surc…" at bounding box center [598, 287] width 1099 height 480
click at [505, 176] on span "VP [PERSON_NAME]" at bounding box center [533, 181] width 156 height 20
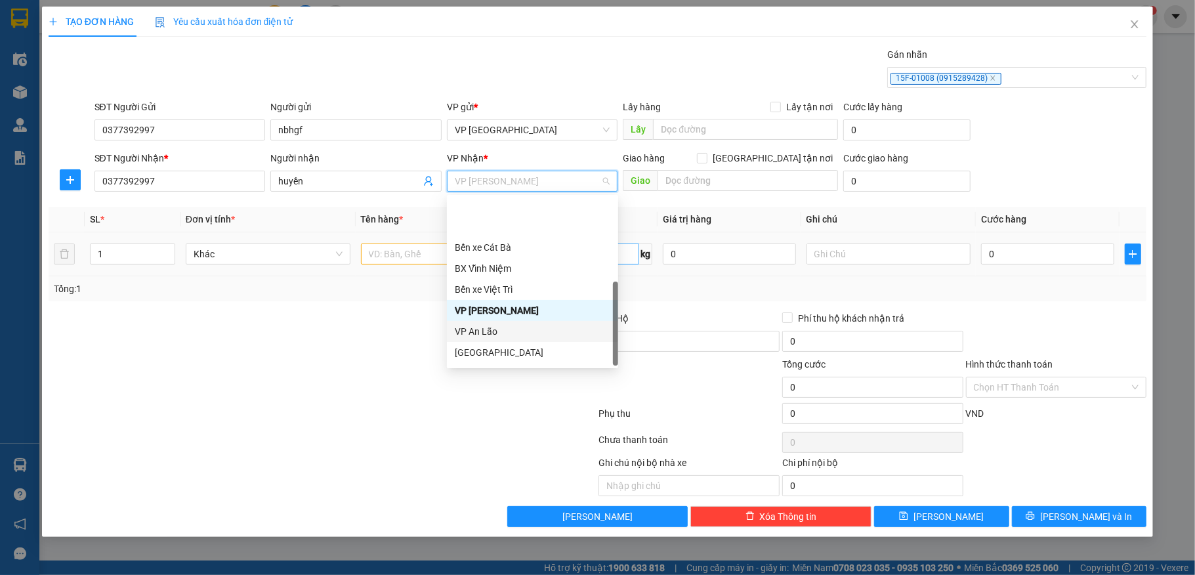
scroll to position [126, 0]
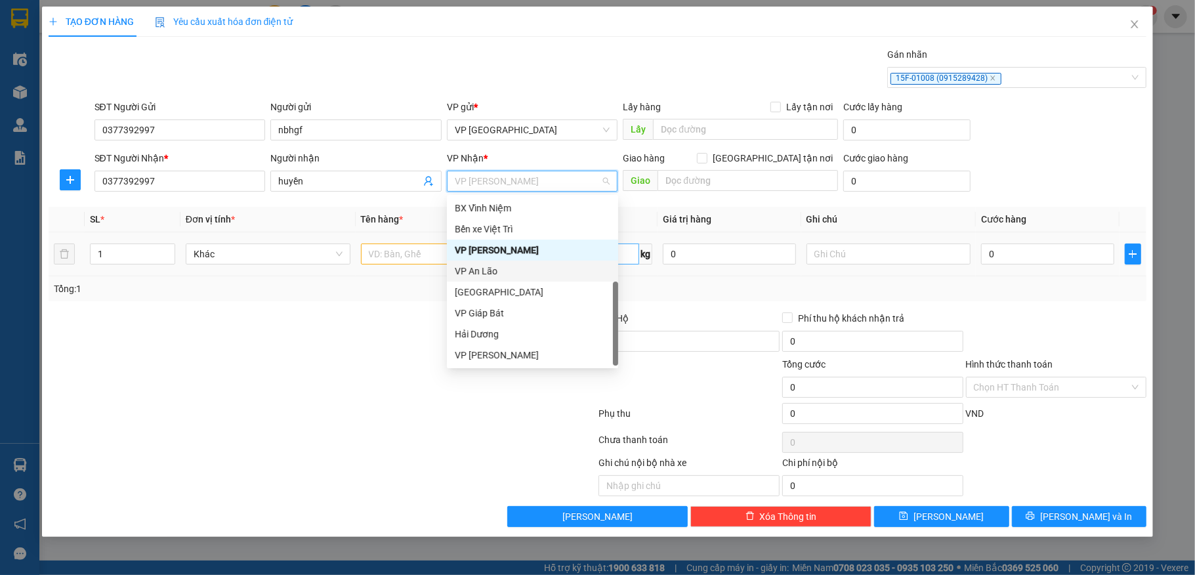
click at [505, 334] on div "Hải Dương" at bounding box center [533, 334] width 156 height 14
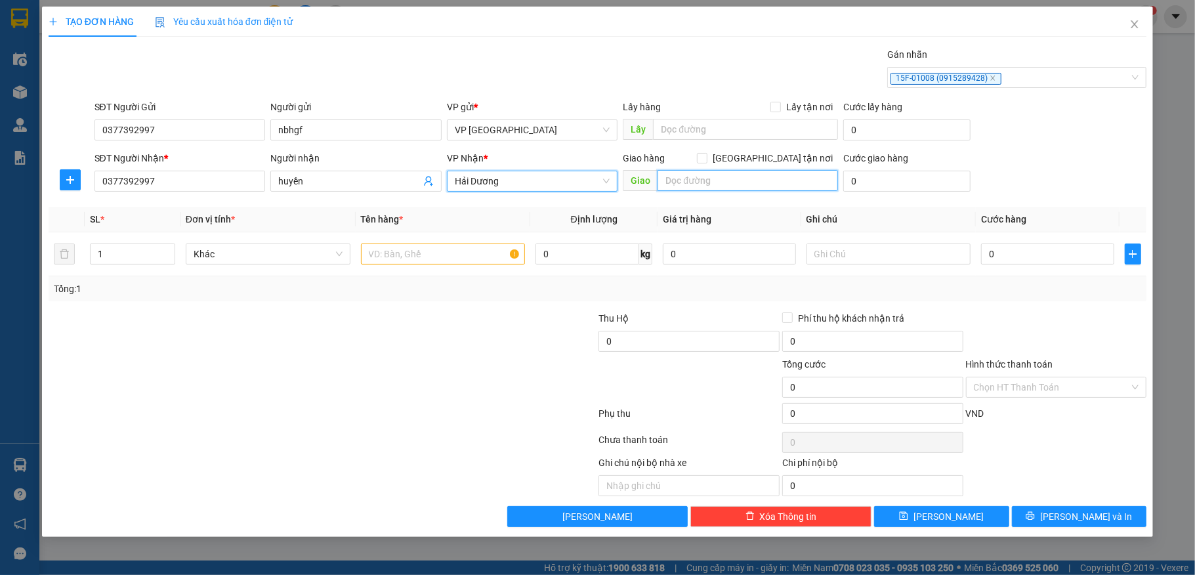
click at [701, 181] on input "text" at bounding box center [748, 180] width 180 height 21
type input "559-[GEOGRAPHIC_DATA]"
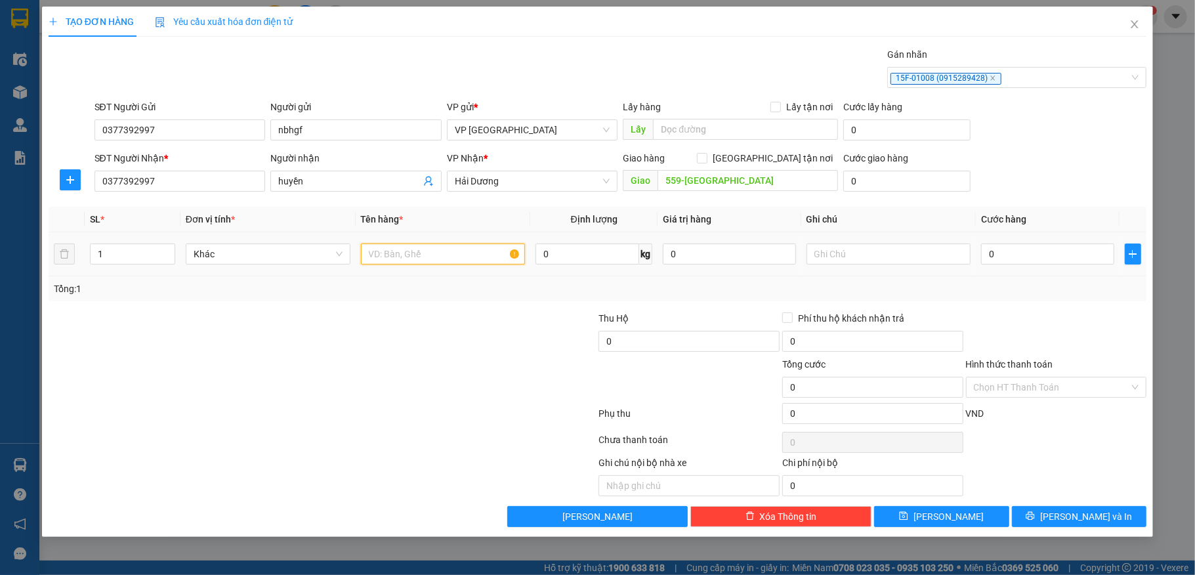
click at [417, 256] on input "text" at bounding box center [443, 253] width 165 height 21
type input "túi"
click at [1034, 255] on input "0" at bounding box center [1047, 253] width 133 height 21
type input "3"
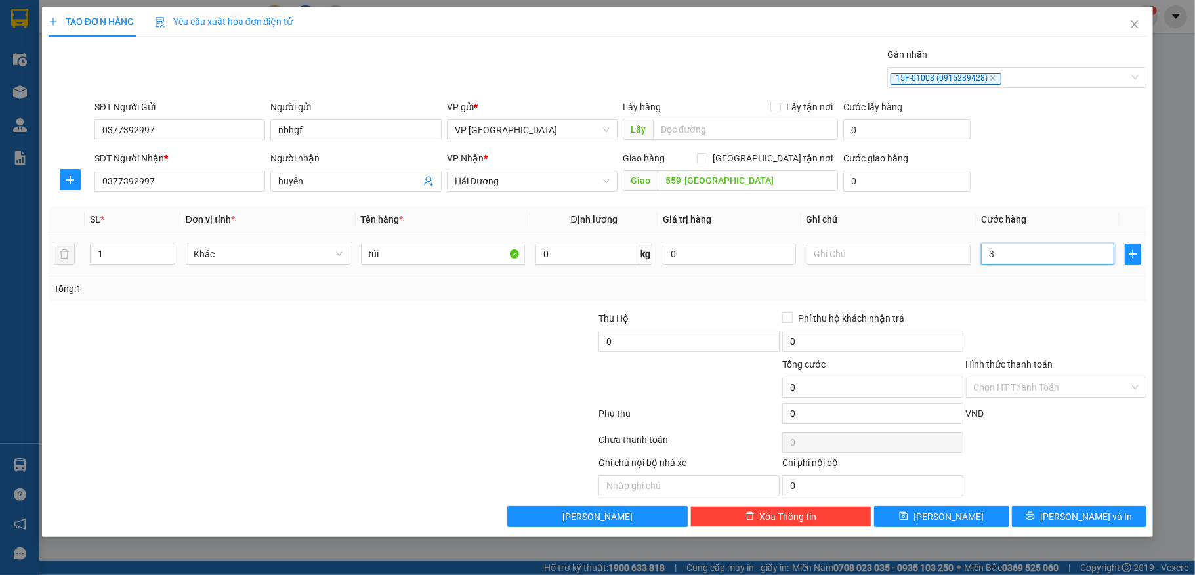
type input "3"
type input "30.000"
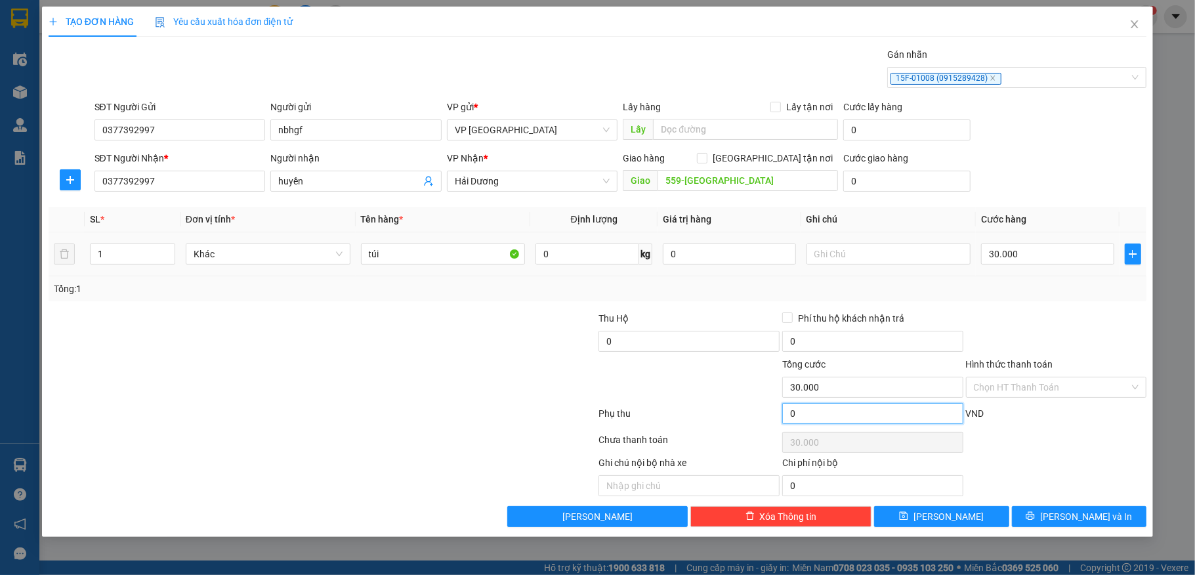
click at [837, 415] on input "0" at bounding box center [872, 413] width 181 height 21
type input "2"
type input "30.002"
type input "20.000"
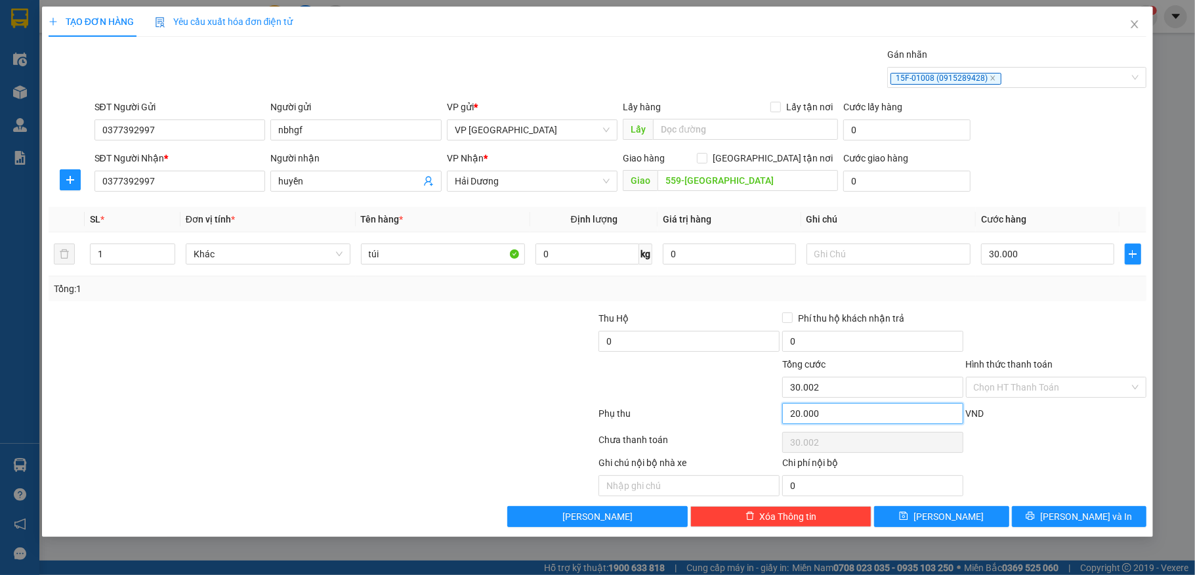
type input "50.000"
type input "20.000"
click at [1017, 390] on input "Hình thức thanh toán" at bounding box center [1052, 387] width 156 height 20
click at [1005, 411] on div "Tại văn phòng" at bounding box center [1056, 415] width 165 height 14
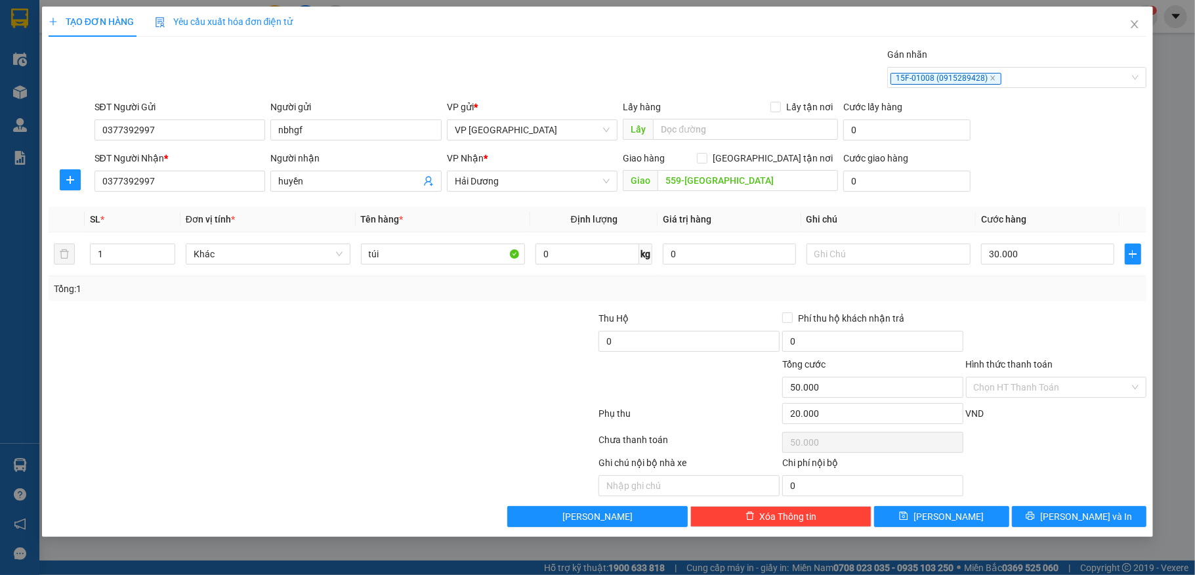
type input "0"
click at [1089, 516] on span "[PERSON_NAME] và In" at bounding box center [1086, 516] width 92 height 14
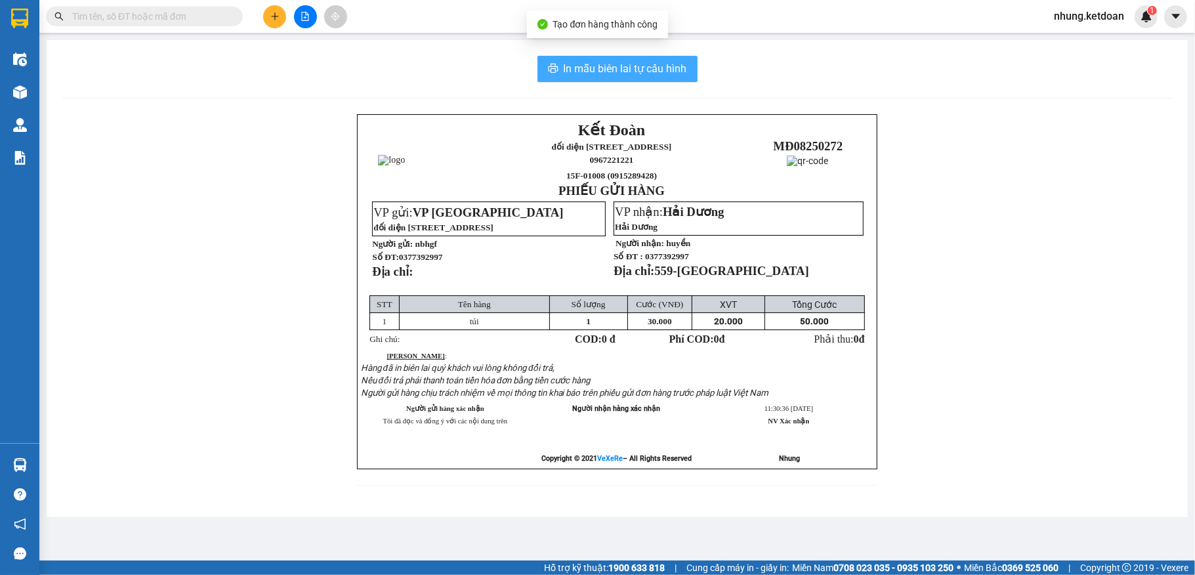
click at [578, 72] on span "In mẫu biên lai tự cấu hình" at bounding box center [625, 68] width 123 height 16
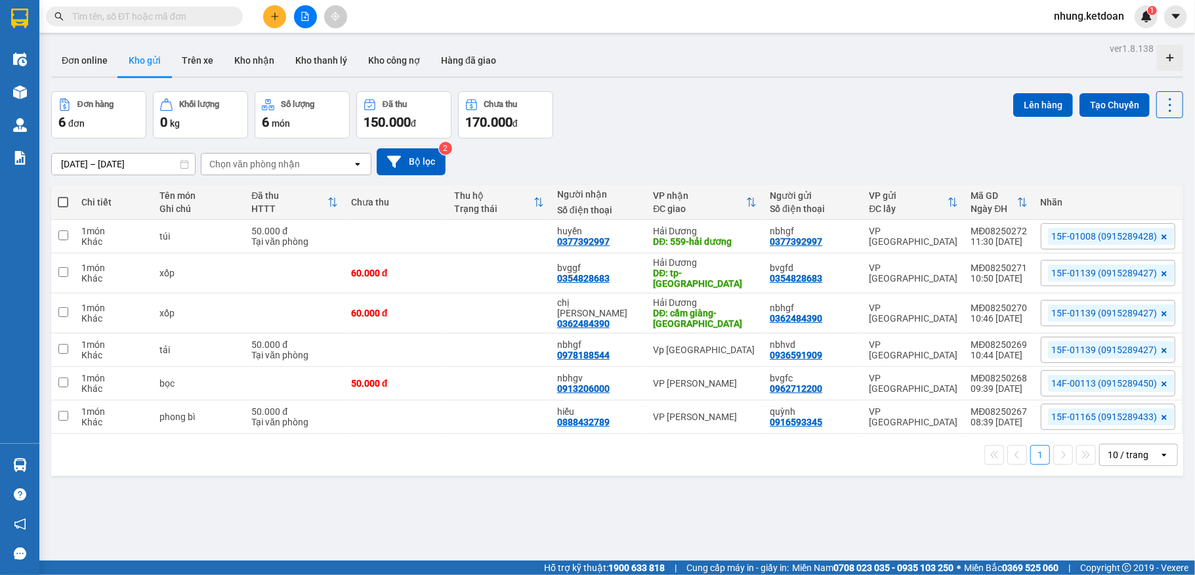
click at [276, 14] on icon "plus" at bounding box center [274, 16] width 9 height 9
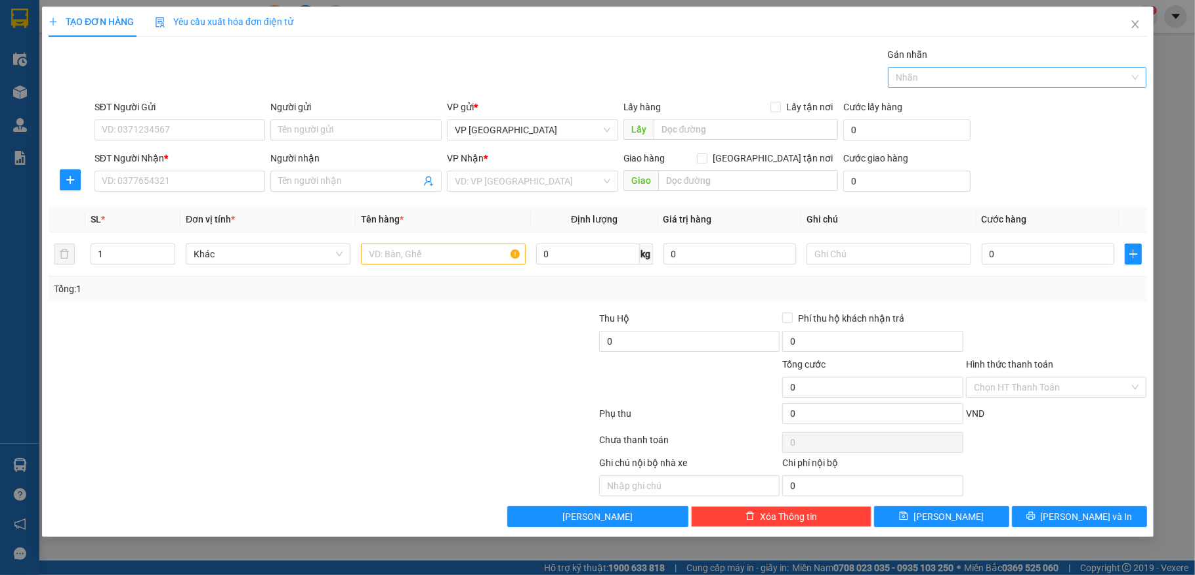
click at [904, 77] on div at bounding box center [1011, 78] width 240 height 16
click at [948, 245] on input "text" at bounding box center [889, 253] width 165 height 21
drag, startPoint x: 970, startPoint y: 77, endPoint x: 988, endPoint y: 96, distance: 25.5
click at [971, 77] on div at bounding box center [1011, 78] width 240 height 16
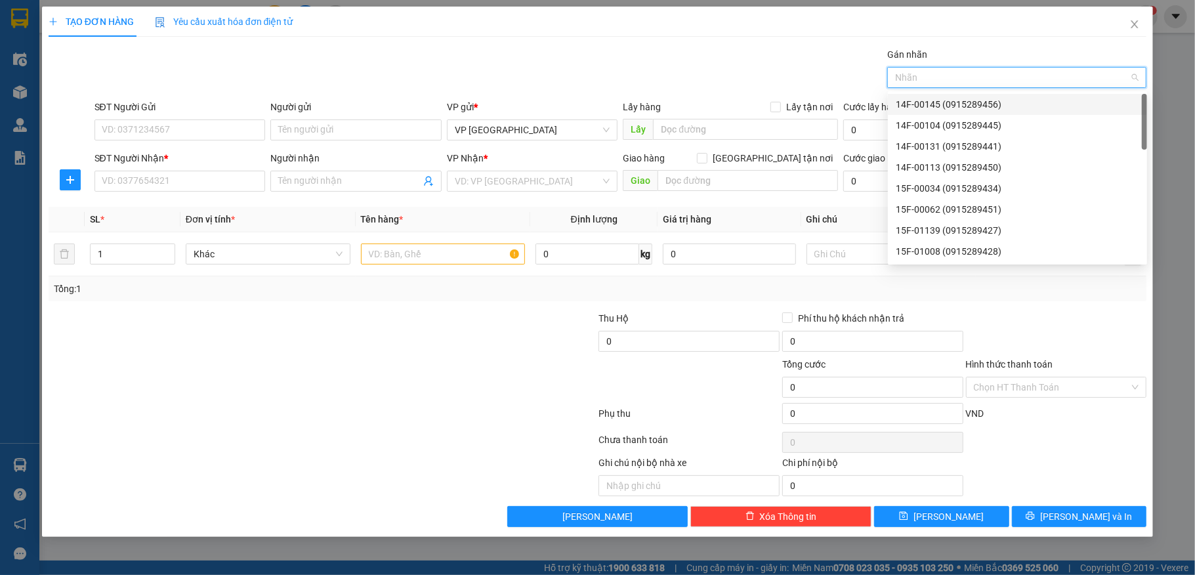
click at [920, 253] on div "15F-01008 (0915289428)" at bounding box center [1017, 251] width 243 height 14
click at [924, 250] on div "15F-01008 (0915289428)" at bounding box center [1017, 251] width 243 height 14
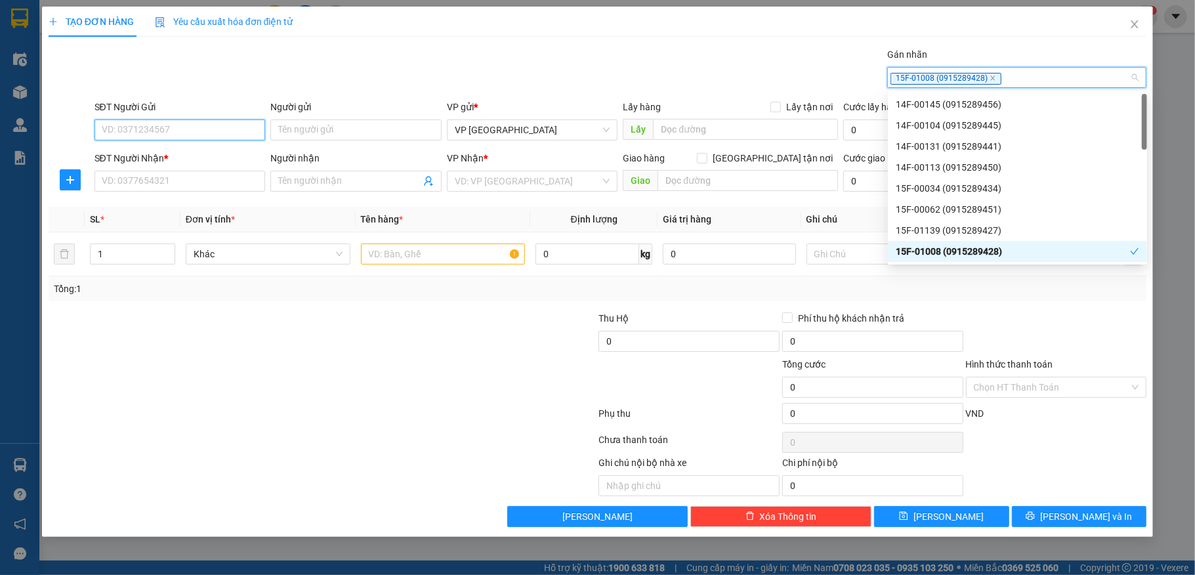
click at [179, 127] on input "SĐT Người Gửi" at bounding box center [180, 129] width 171 height 21
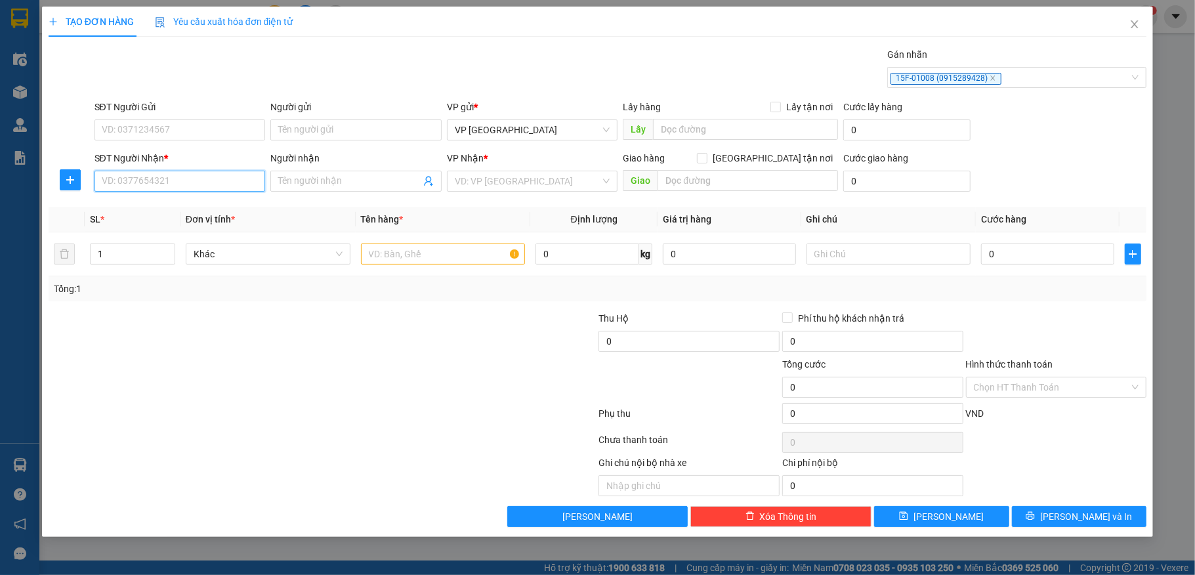
click at [108, 180] on input "SĐT Người Nhận *" at bounding box center [180, 181] width 171 height 21
type input "0796687989"
click at [174, 215] on div "0796687989 - [GEOGRAPHIC_DATA] bông" at bounding box center [187, 208] width 171 height 14
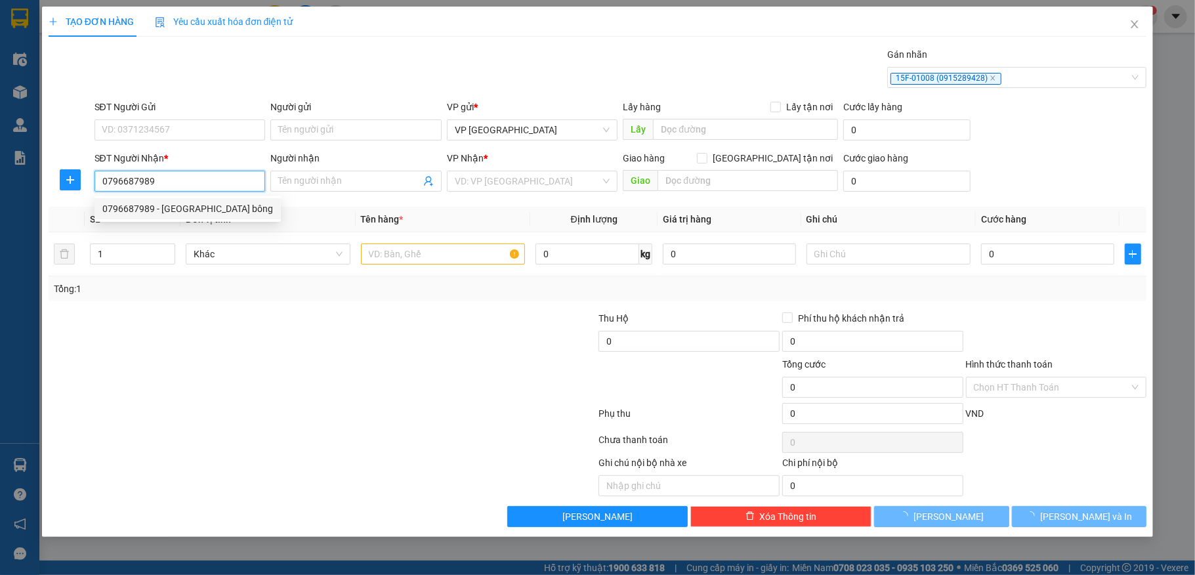
type input "sơn tiệm bông"
type input "[PERSON_NAME]- [GEOGRAPHIC_DATA]"
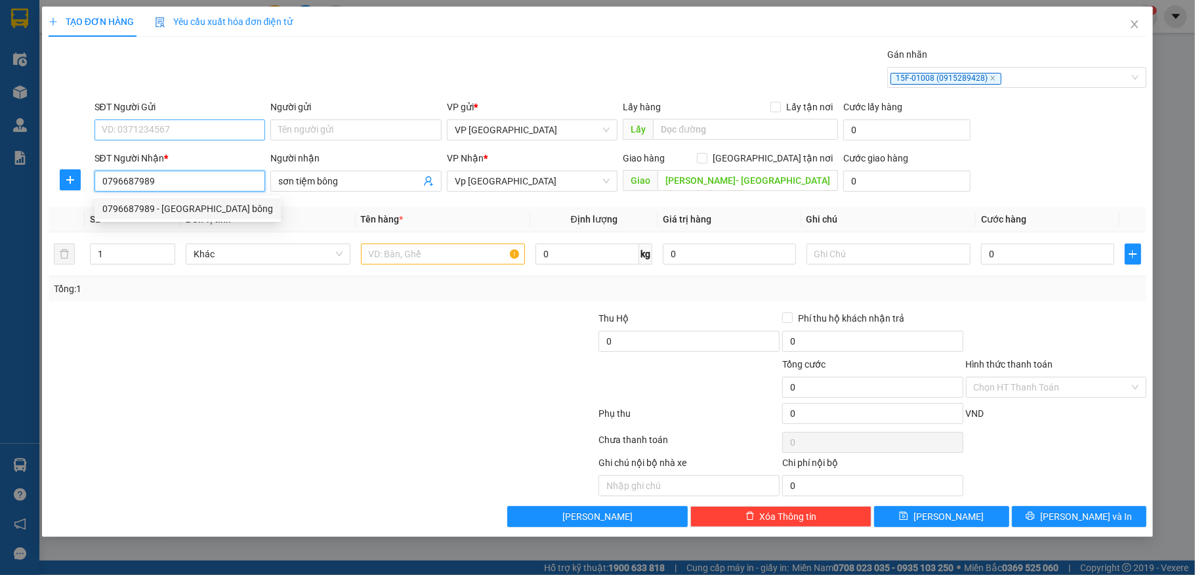
type input "0796687989"
click at [205, 129] on input "SĐT Người Gửi" at bounding box center [180, 129] width 171 height 21
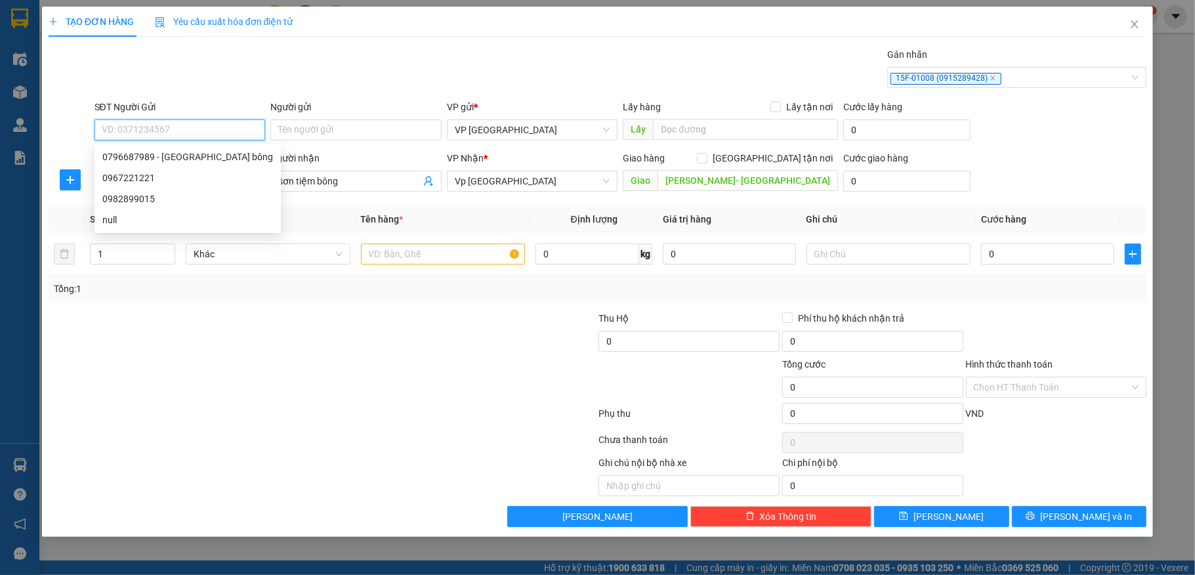
click at [197, 130] on input "SĐT Người Gửi" at bounding box center [180, 129] width 171 height 21
click at [164, 179] on div "0967221221" at bounding box center [187, 178] width 171 height 14
type input "0967221221"
click at [121, 260] on input "1" at bounding box center [133, 254] width 84 height 20
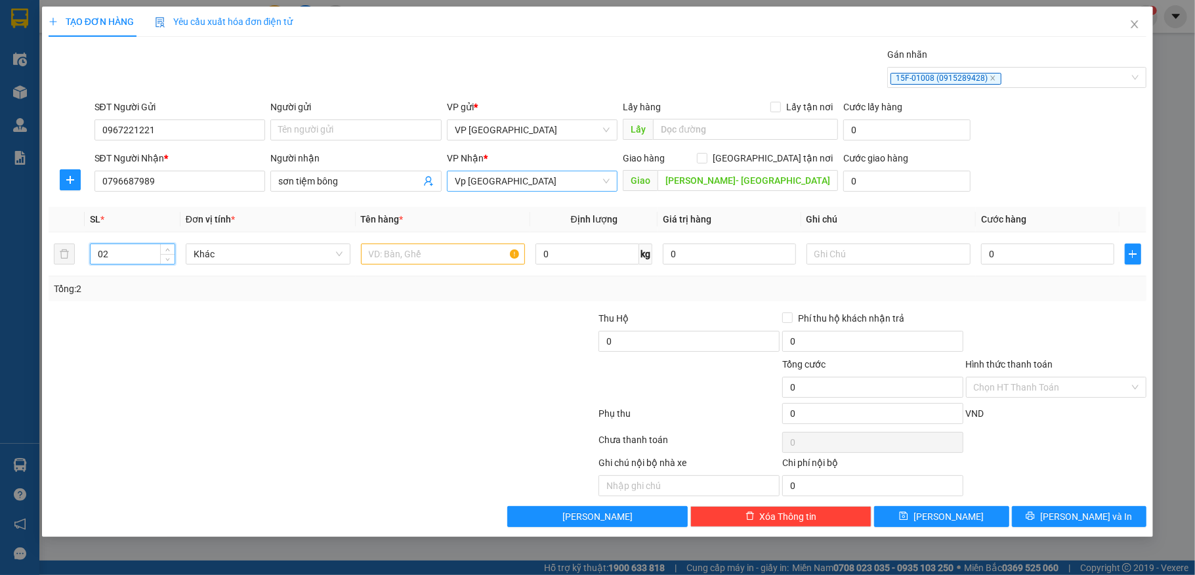
click at [545, 181] on span "Vp [GEOGRAPHIC_DATA]" at bounding box center [533, 181] width 156 height 20
type input "2"
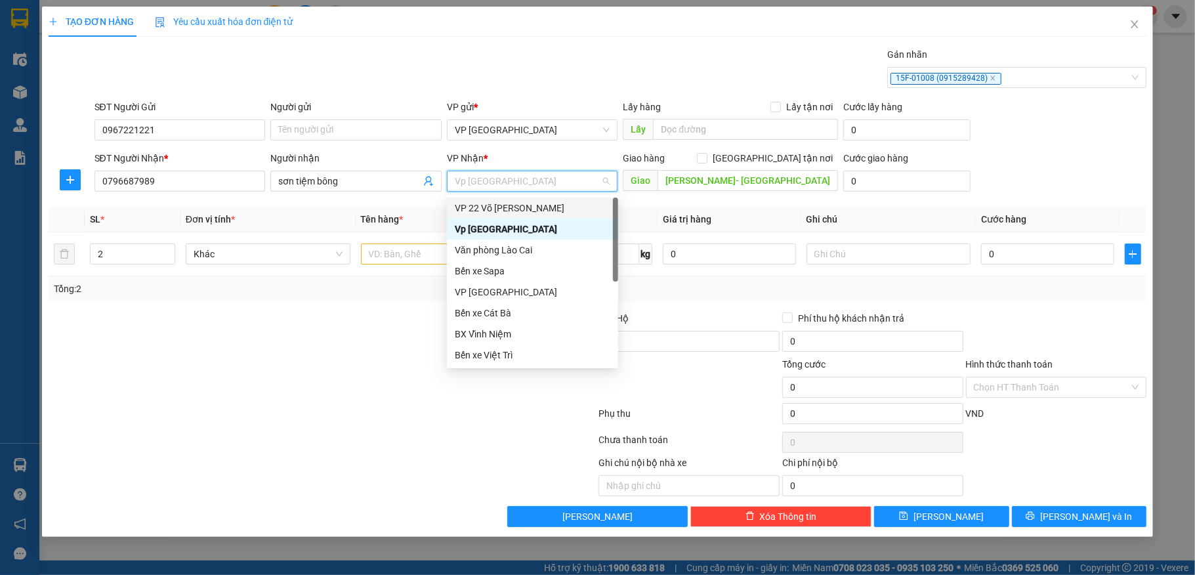
scroll to position [126, 0]
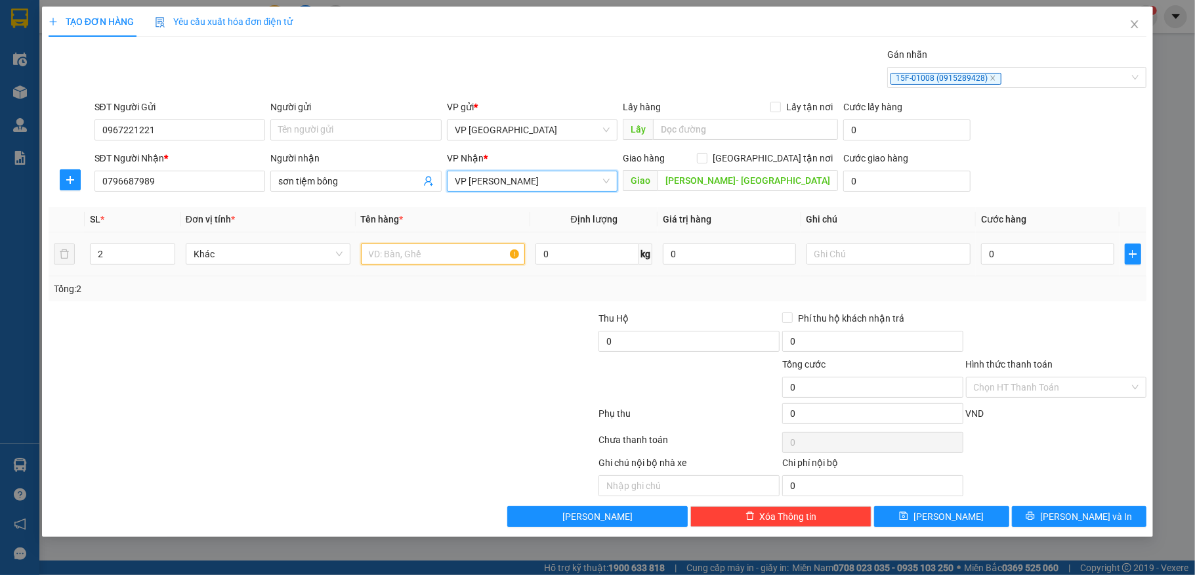
click at [432, 255] on input "text" at bounding box center [443, 253] width 165 height 21
click at [528, 182] on span "VP [PERSON_NAME]" at bounding box center [533, 181] width 156 height 20
type input "thùng"
click at [557, 182] on span "VP [PERSON_NAME]" at bounding box center [533, 181] width 156 height 20
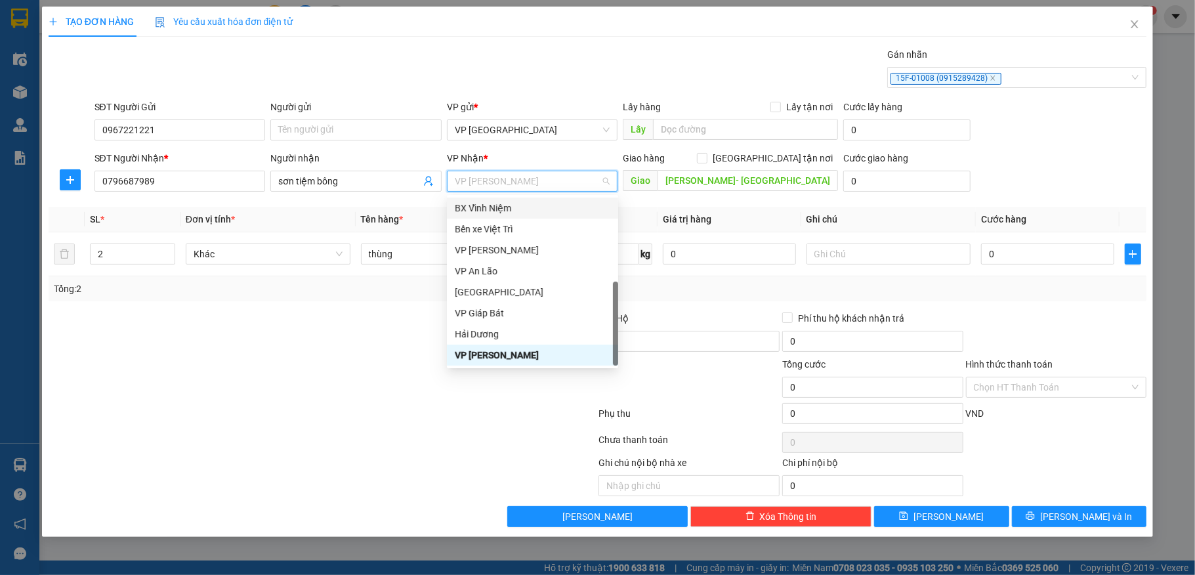
scroll to position [0, 0]
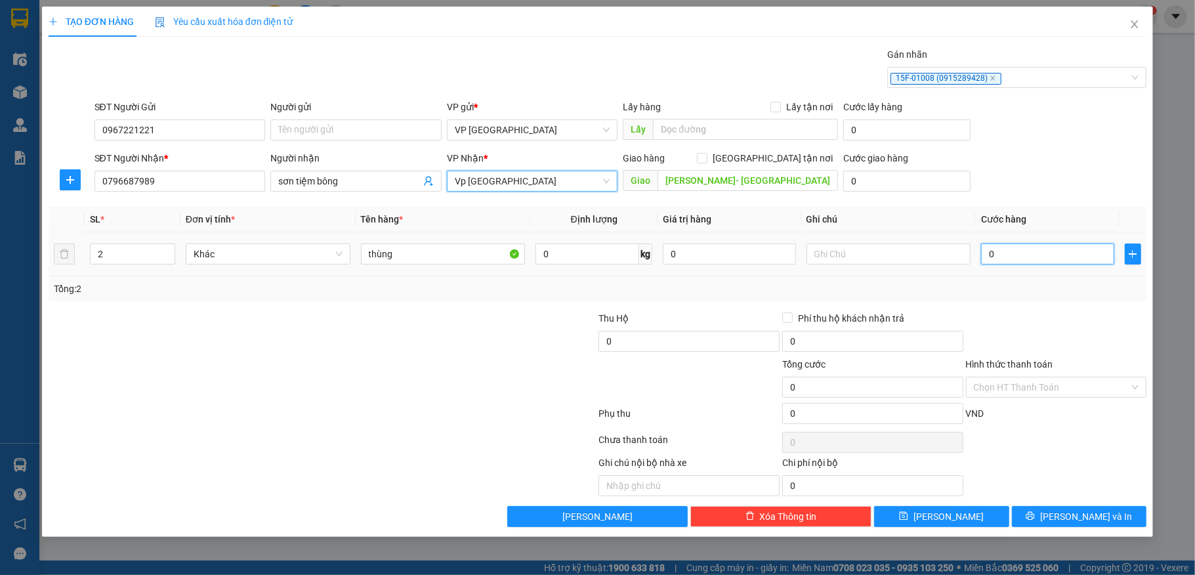
click at [1055, 258] on input "0" at bounding box center [1047, 253] width 133 height 21
type input "250.000"
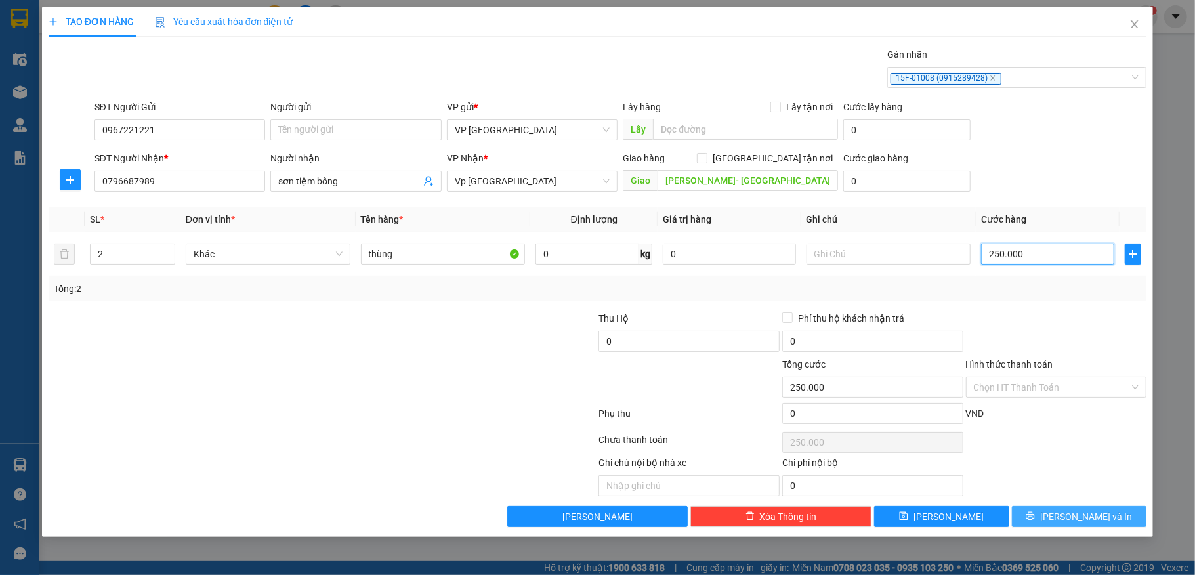
type input "250.000"
click at [1063, 525] on button "[PERSON_NAME] và In" at bounding box center [1079, 516] width 135 height 21
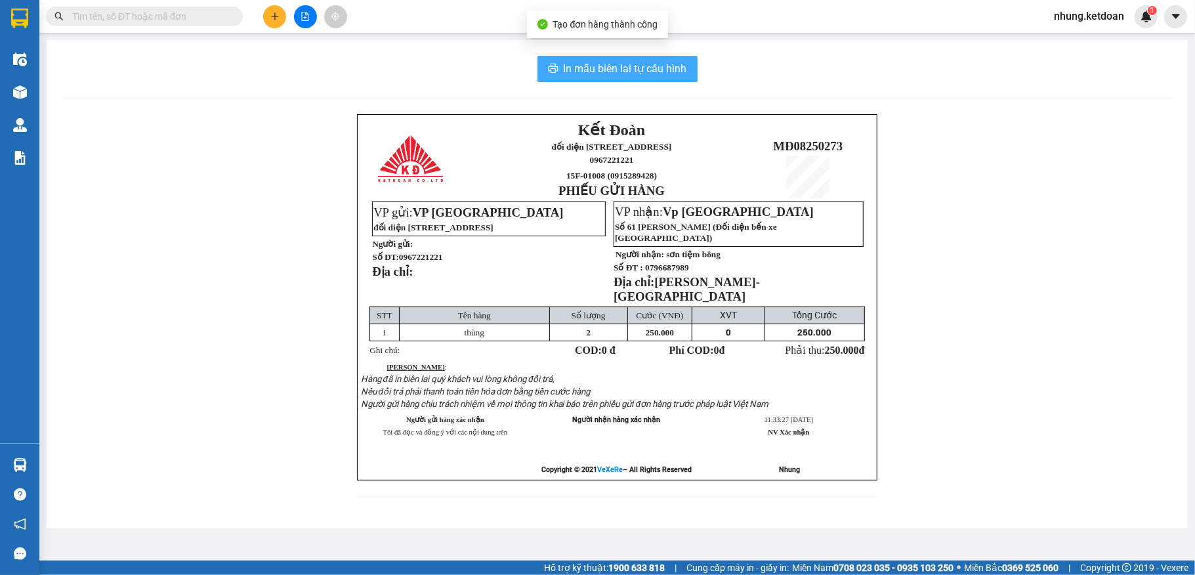
click at [597, 63] on span "In mẫu biên lai tự cấu hình" at bounding box center [625, 68] width 123 height 16
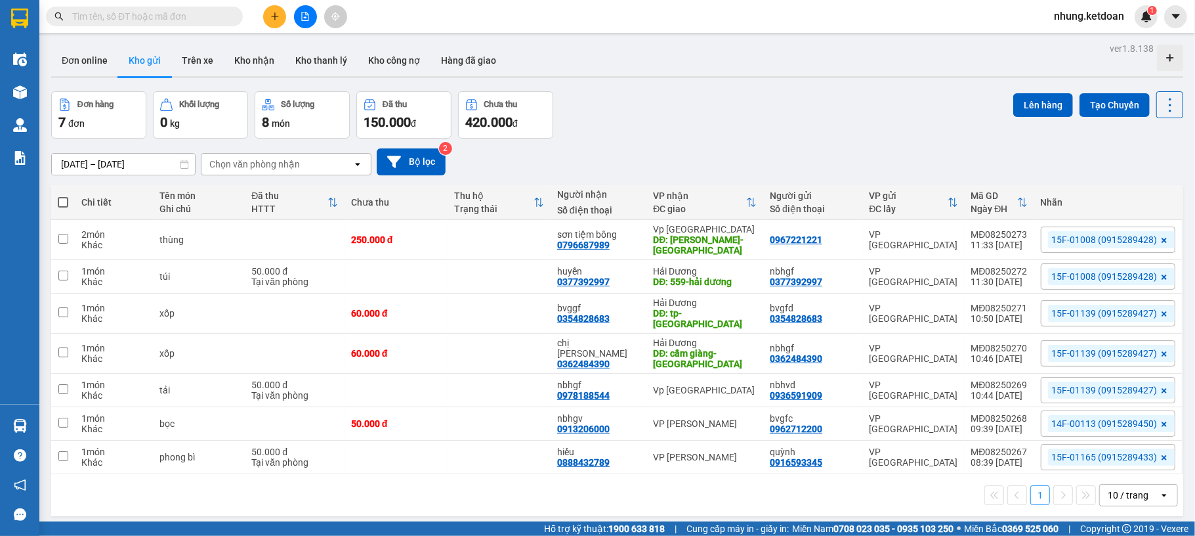
click at [272, 17] on icon "plus" at bounding box center [274, 16] width 9 height 9
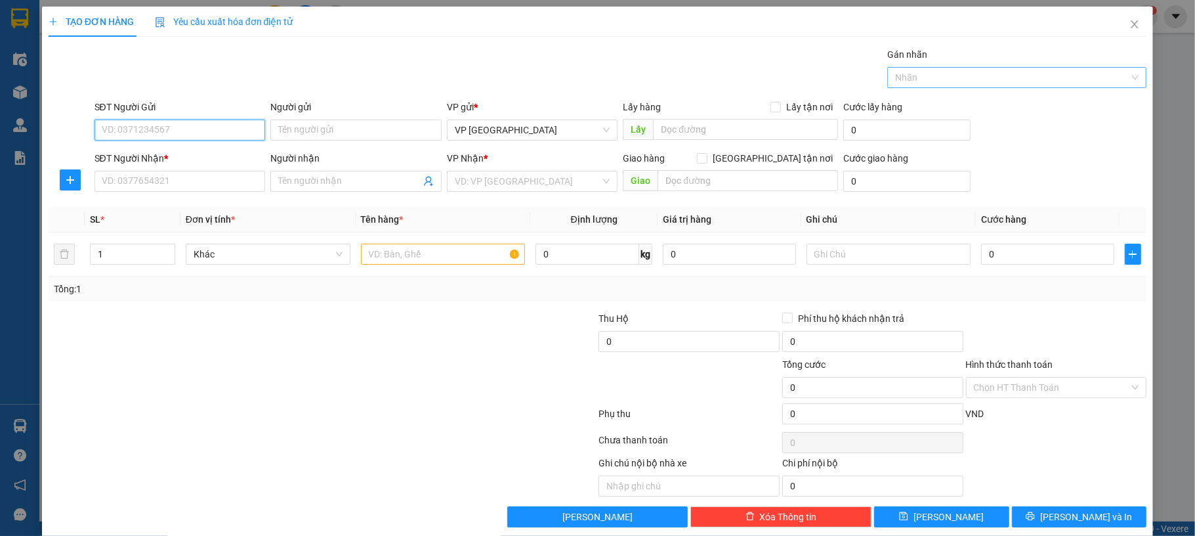
click at [988, 82] on div at bounding box center [1011, 78] width 240 height 16
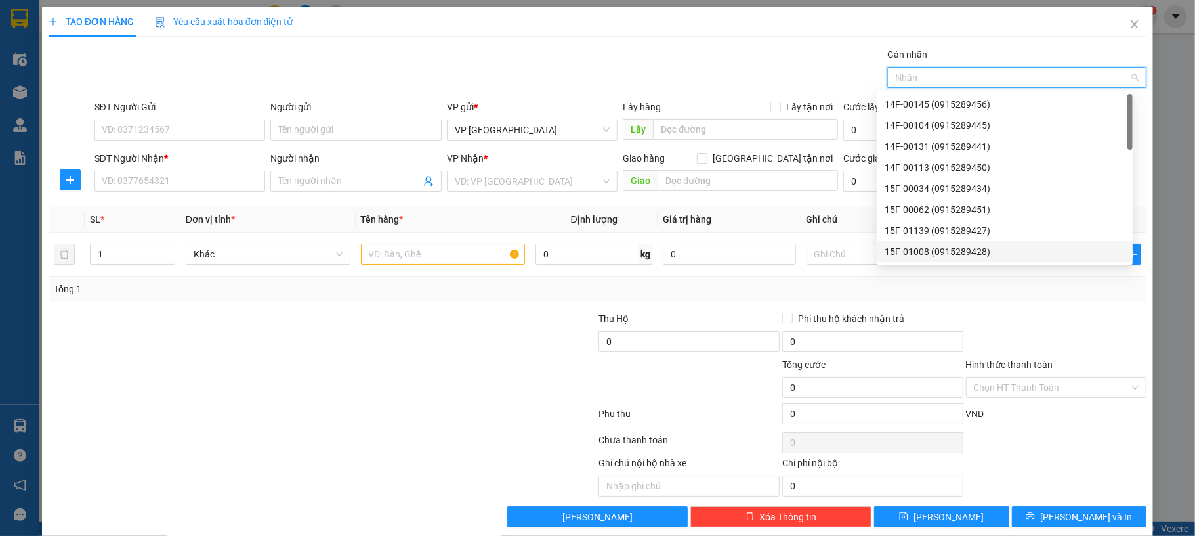
click at [933, 250] on div "15F-01008 (0915289428)" at bounding box center [1005, 251] width 240 height 14
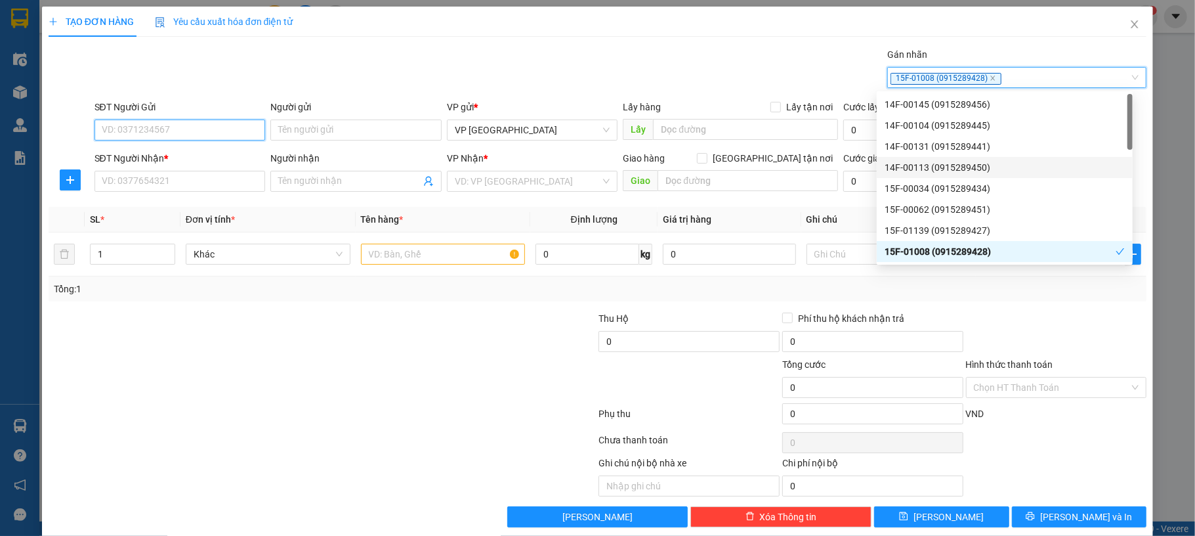
click at [131, 124] on input "SĐT Người Gửi" at bounding box center [180, 129] width 171 height 21
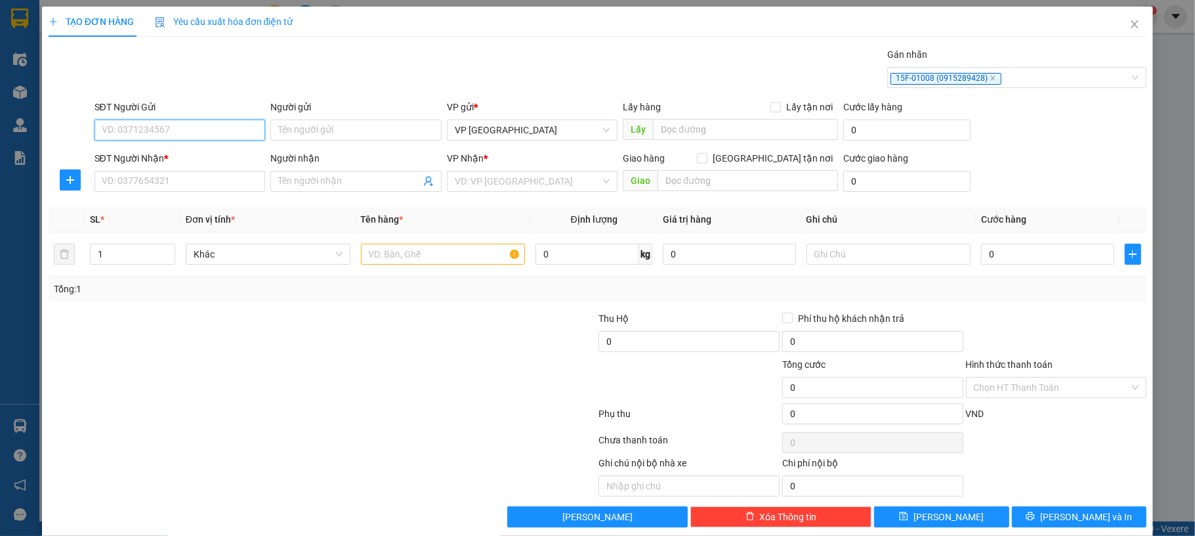
click at [131, 124] on input "SĐT Người Gửi" at bounding box center [180, 129] width 171 height 21
click at [121, 129] on input "SĐT Người Gửi" at bounding box center [180, 129] width 171 height 21
type input "0932228658"
click at [292, 129] on input "Người gửi" at bounding box center [355, 129] width 171 height 21
type input "mnjhg"
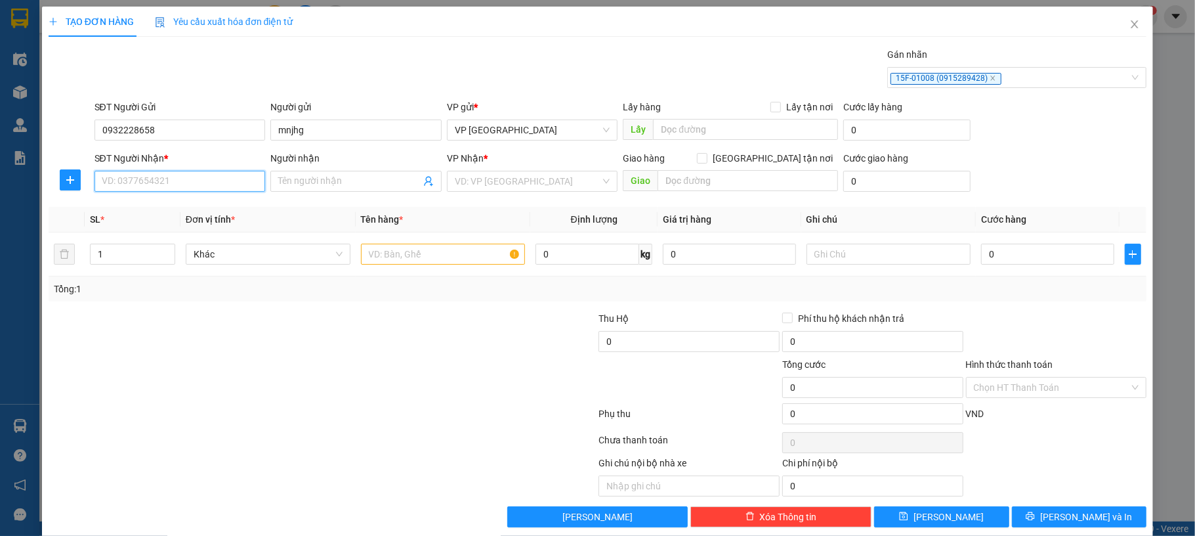
click at [144, 182] on input "SĐT Người Nhận *" at bounding box center [180, 181] width 171 height 21
click at [95, 135] on input "0932228658" at bounding box center [180, 129] width 171 height 21
click at [125, 179] on input "SĐT Người Nhận *" at bounding box center [180, 181] width 171 height 21
paste input "0932228658"
type input "0932228658"
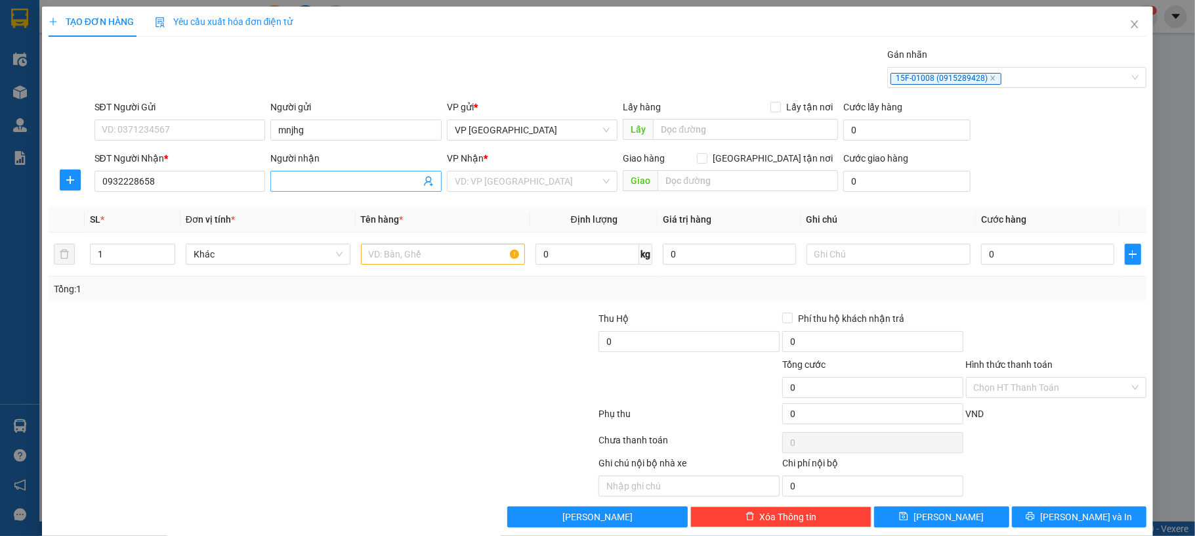
click at [313, 181] on input "Người nhận" at bounding box center [349, 181] width 142 height 14
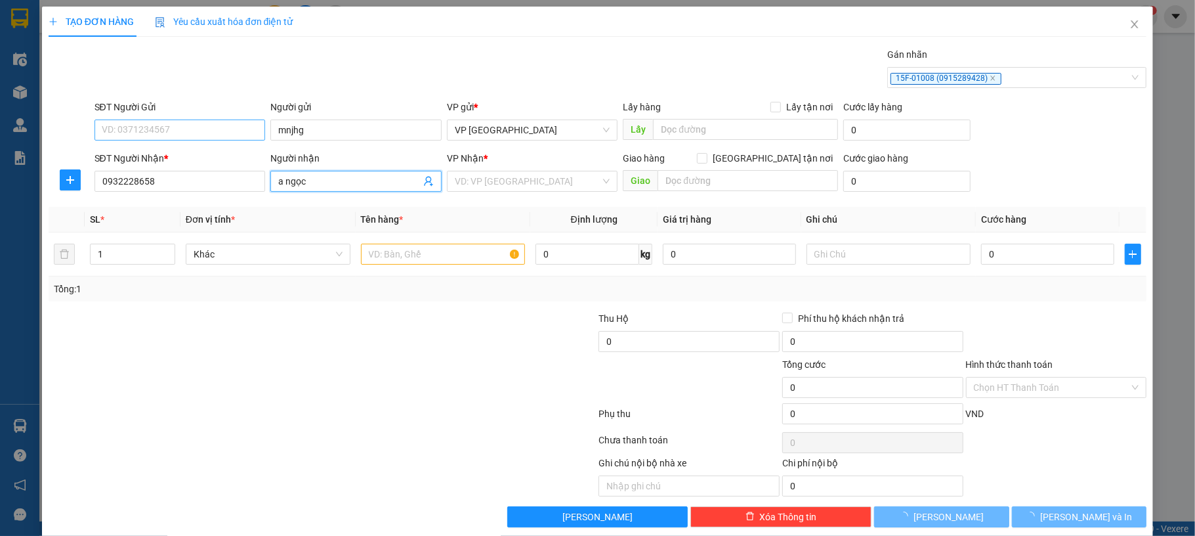
type input "a ngọc"
click at [154, 131] on input "SĐT Người Gửi" at bounding box center [180, 129] width 171 height 21
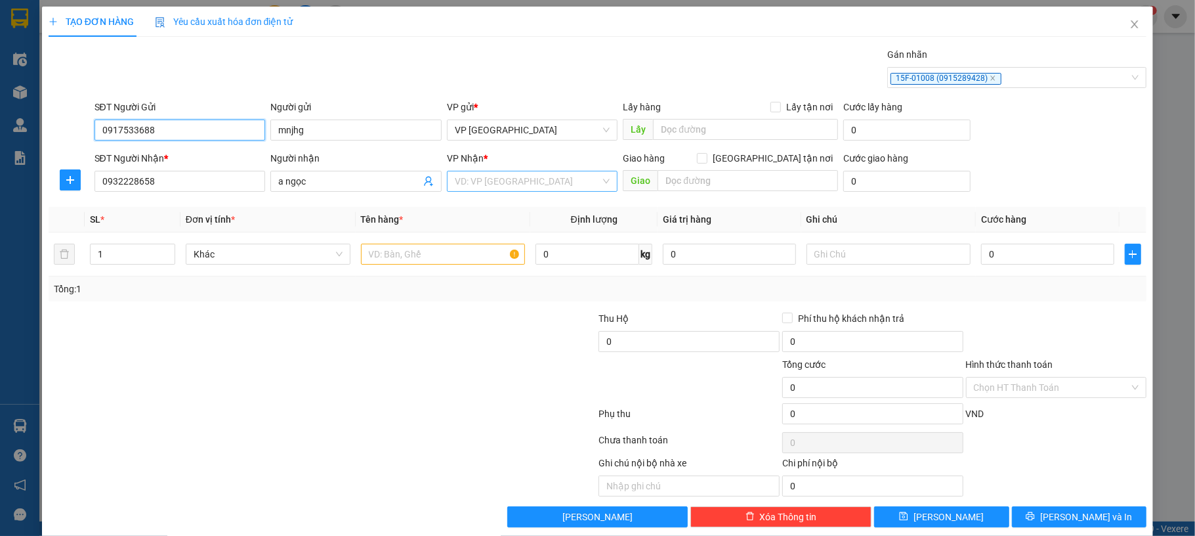
type input "0917533688"
click at [470, 175] on input "search" at bounding box center [528, 181] width 146 height 20
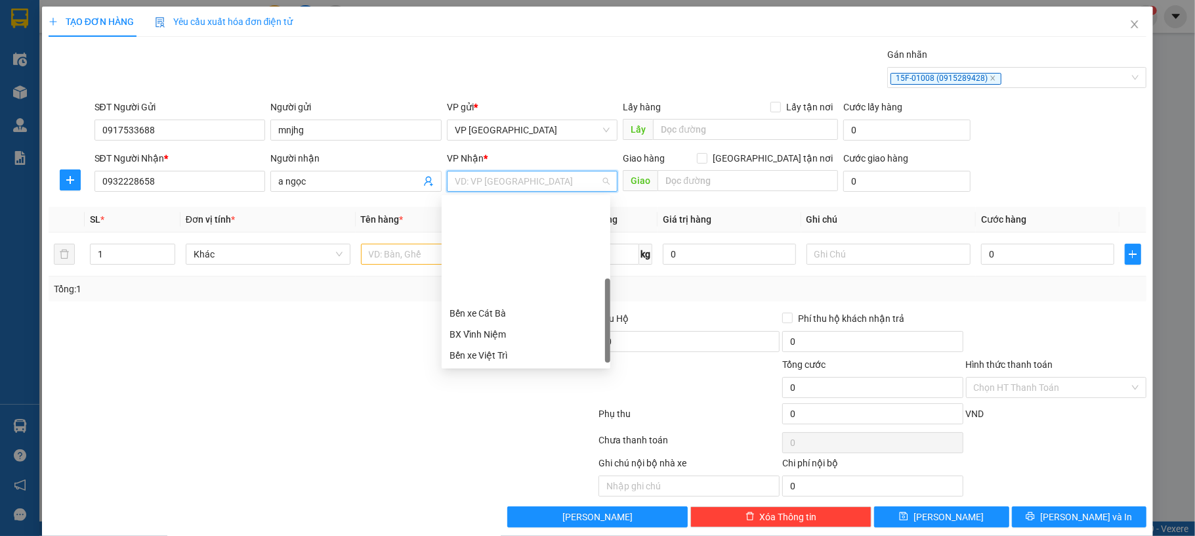
scroll to position [121, 0]
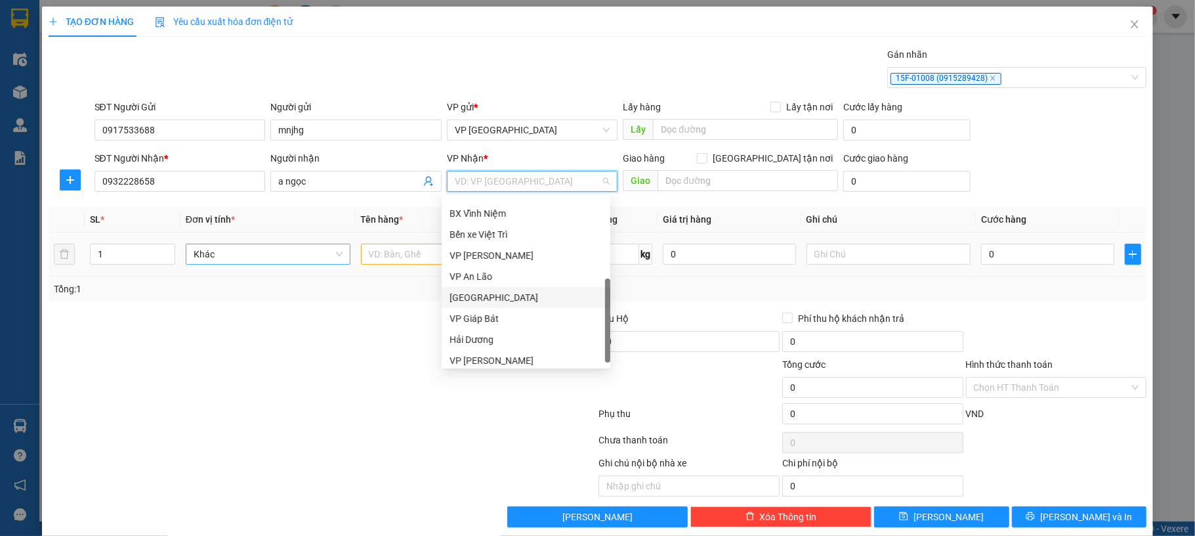
click at [497, 259] on div "VP [PERSON_NAME]" at bounding box center [526, 255] width 153 height 14
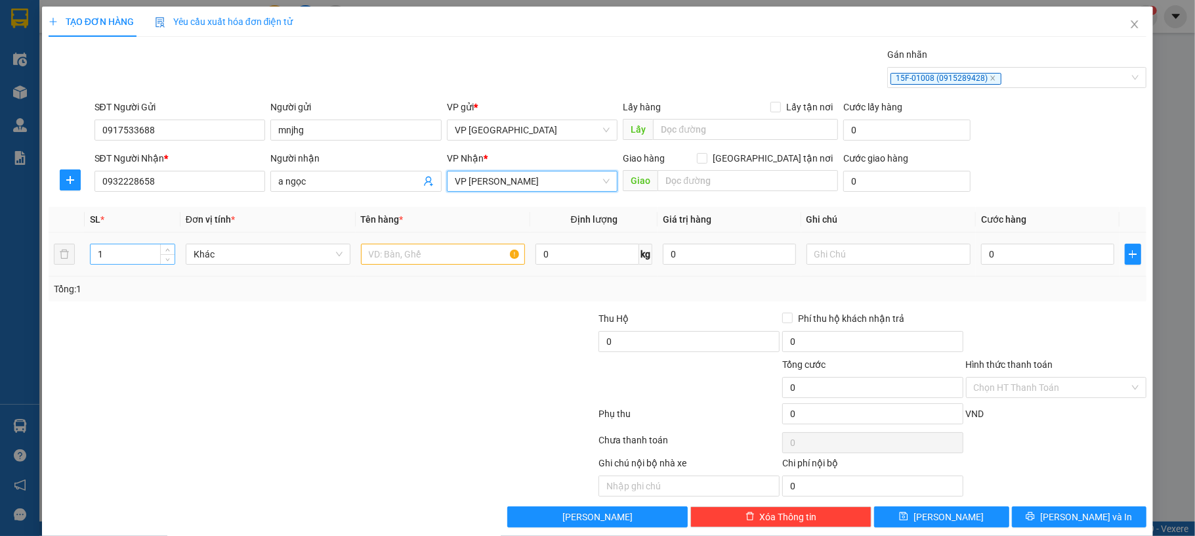
click at [112, 264] on input "1" at bounding box center [133, 254] width 84 height 20
click at [377, 259] on input "text" at bounding box center [443, 253] width 165 height 21
type input "5"
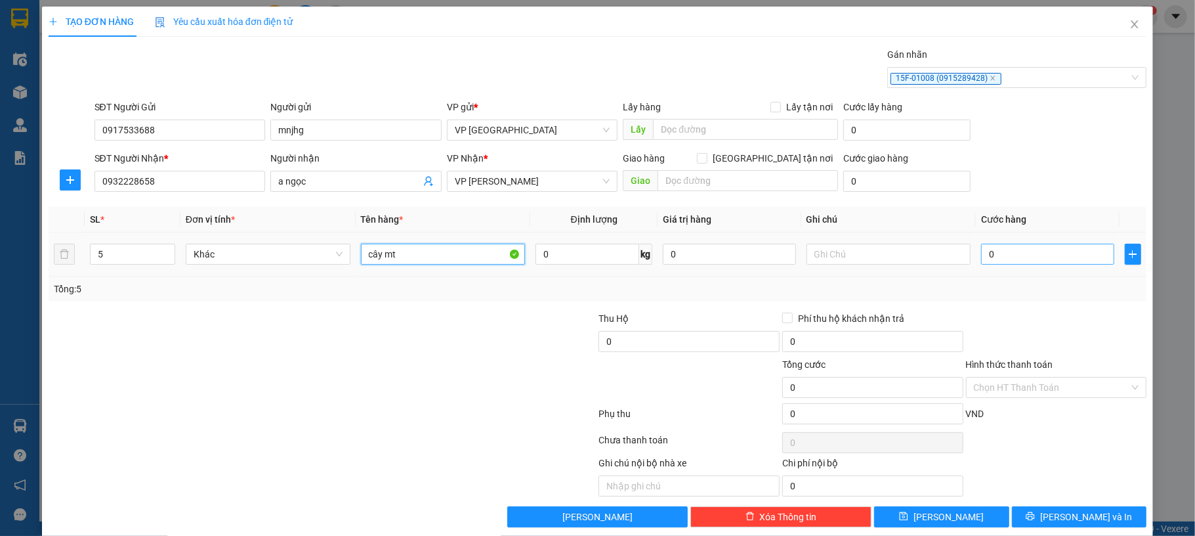
type input "cây mt"
click at [990, 255] on input "0" at bounding box center [1047, 253] width 133 height 21
type input "2.500"
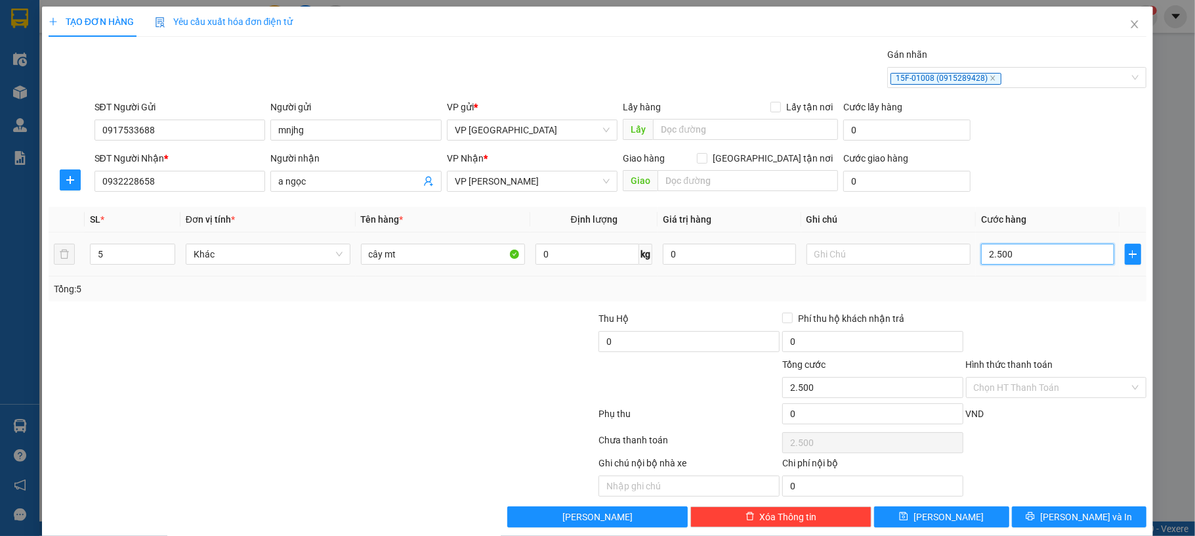
type input "25.000"
type input "250.000"
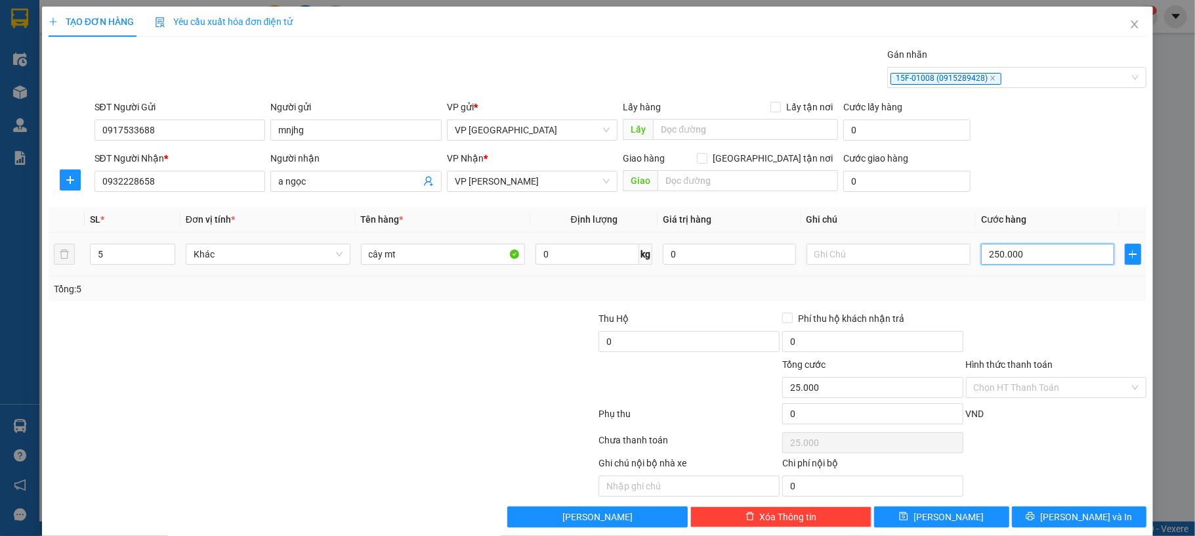
type input "250.000"
click at [1035, 520] on icon "printer" at bounding box center [1030, 515] width 9 height 9
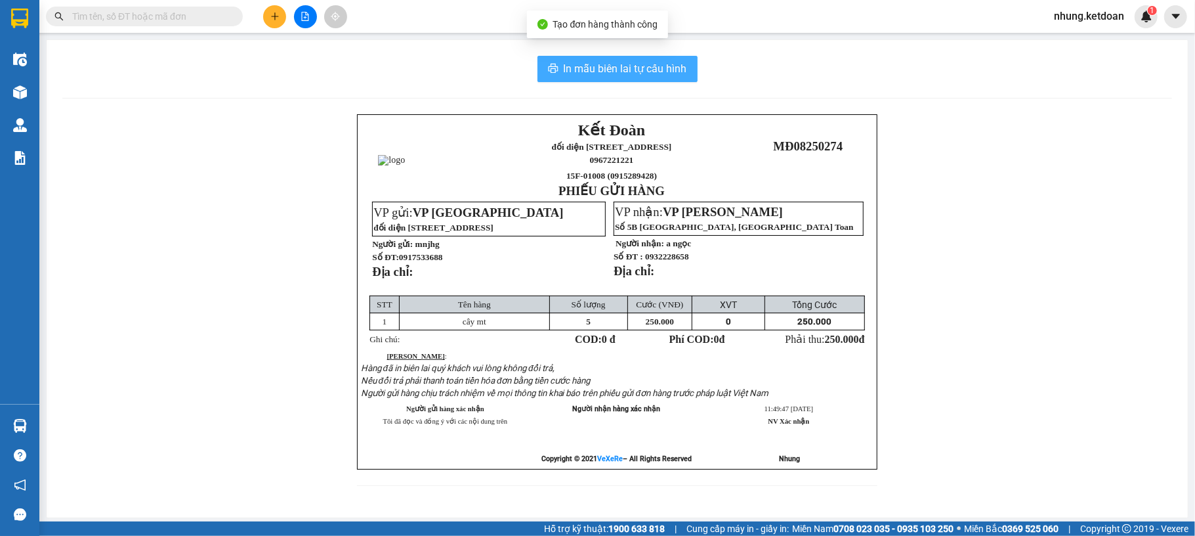
click at [604, 66] on span "In mẫu biên lai tự cấu hình" at bounding box center [625, 68] width 123 height 16
click at [605, 66] on span "In mẫu biên lai tự cấu hình" at bounding box center [625, 68] width 123 height 16
click at [595, 61] on span "In mẫu biên lai tự cấu hình" at bounding box center [625, 68] width 123 height 16
click at [616, 62] on span "In mẫu biên lai tự cấu hình" at bounding box center [625, 68] width 123 height 16
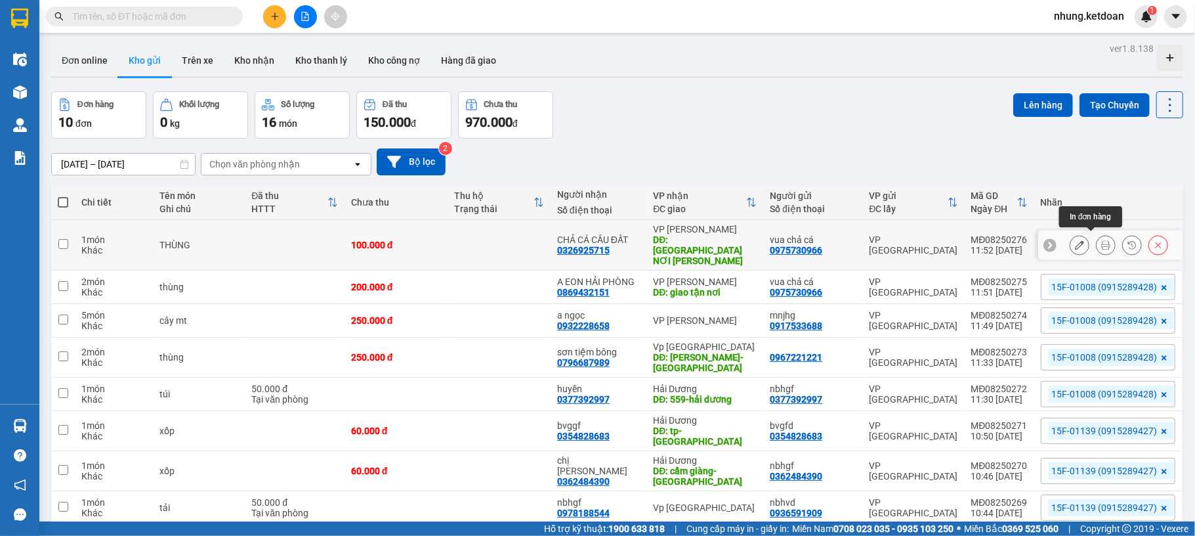
click at [1101, 240] on icon at bounding box center [1105, 244] width 9 height 9
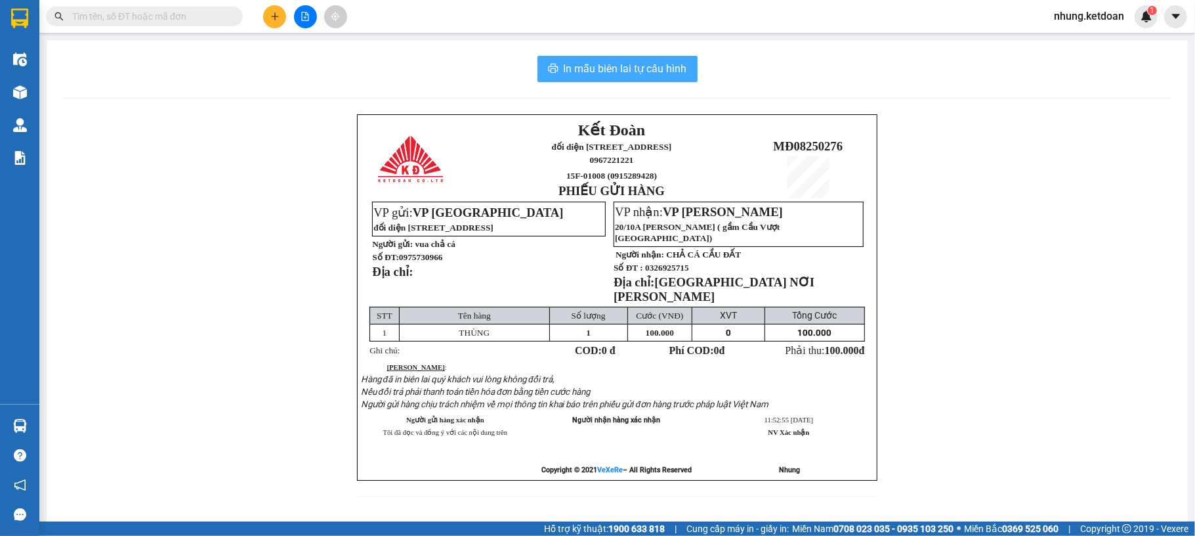
click at [625, 70] on span "In mẫu biên lai tự cấu hình" at bounding box center [625, 68] width 123 height 16
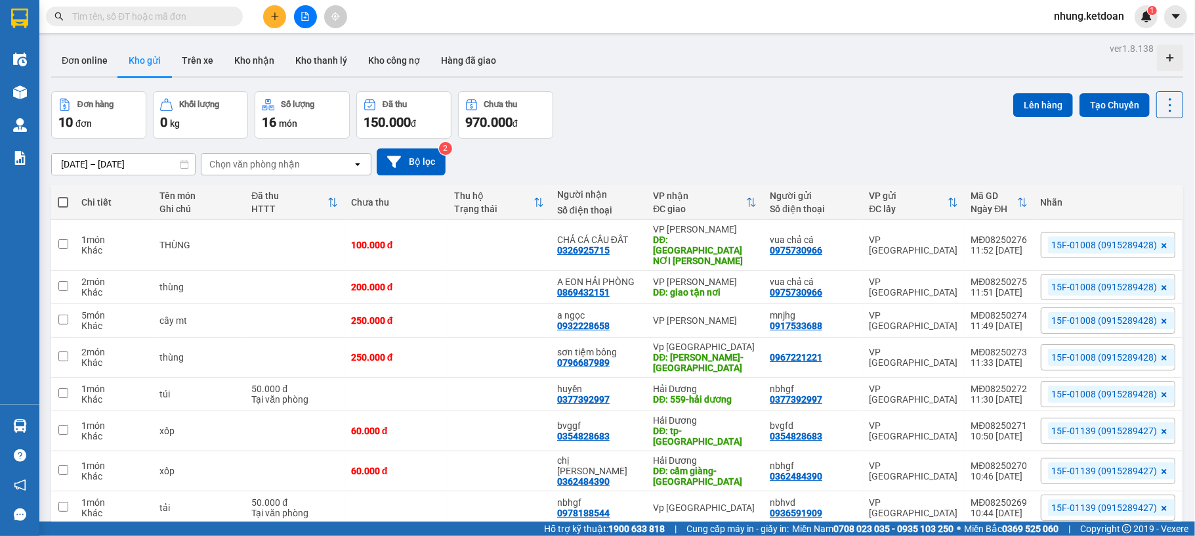
click at [1101, 282] on span "15F-01008 (0915289428)" at bounding box center [1105, 287] width 106 height 12
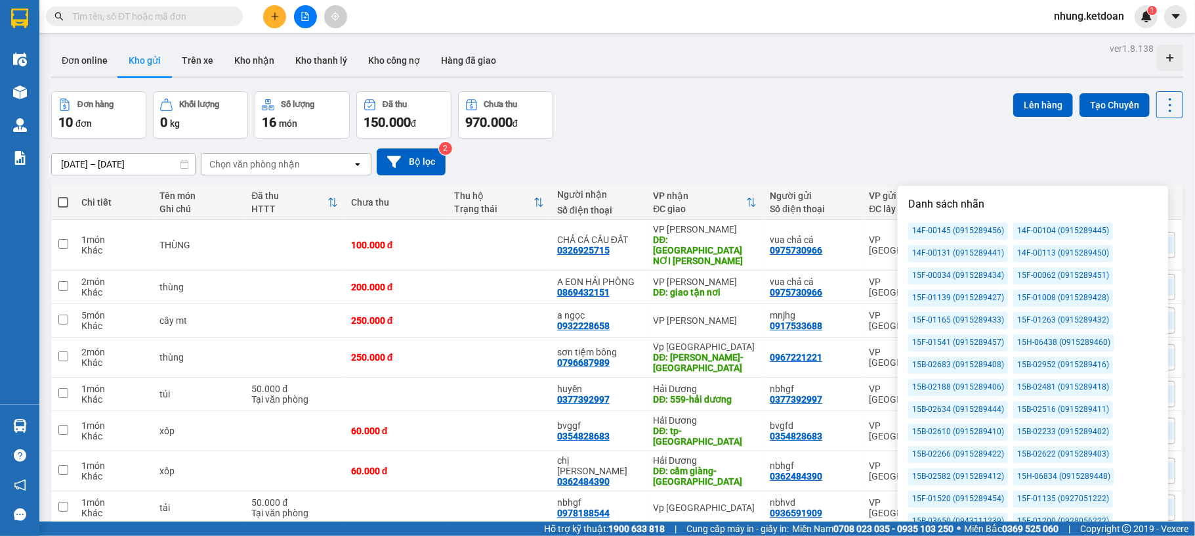
click at [1008, 163] on div "[DATE] – [DATE] Press the down arrow key to interact with the calendar and sele…" at bounding box center [617, 161] width 1132 height 27
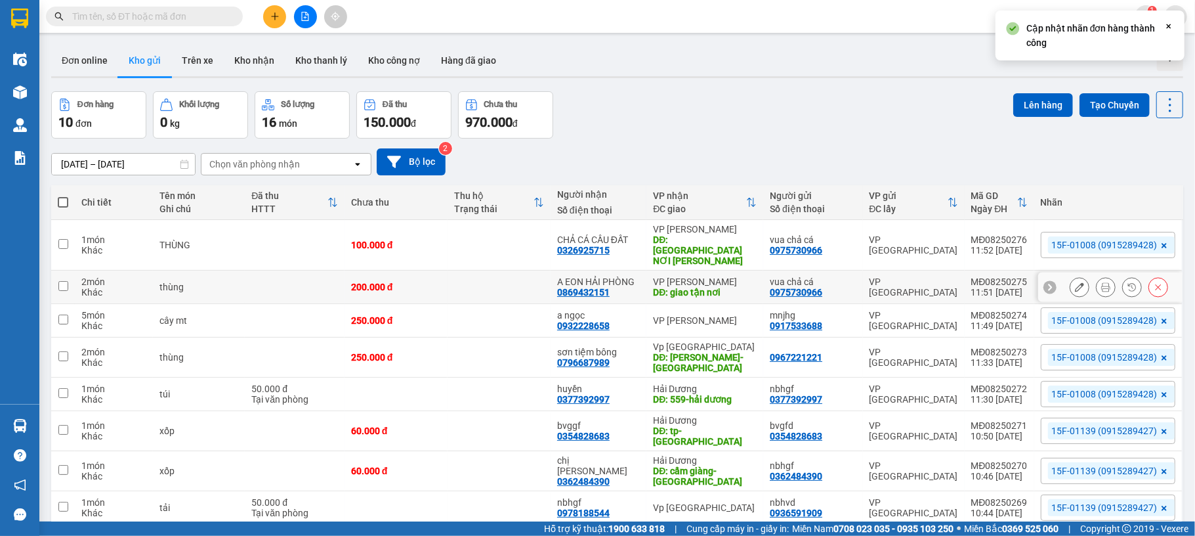
click at [1101, 282] on icon at bounding box center [1105, 286] width 9 height 9
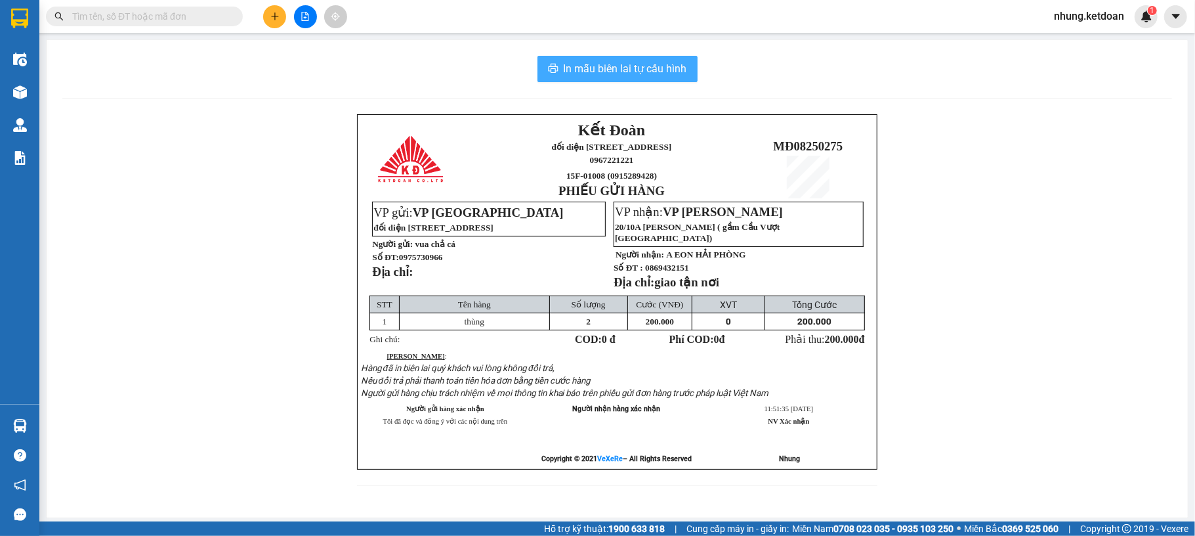
click at [618, 69] on span "In mẫu biên lai tự cấu hình" at bounding box center [625, 68] width 123 height 16
